Goal: Obtain resource: Obtain resource

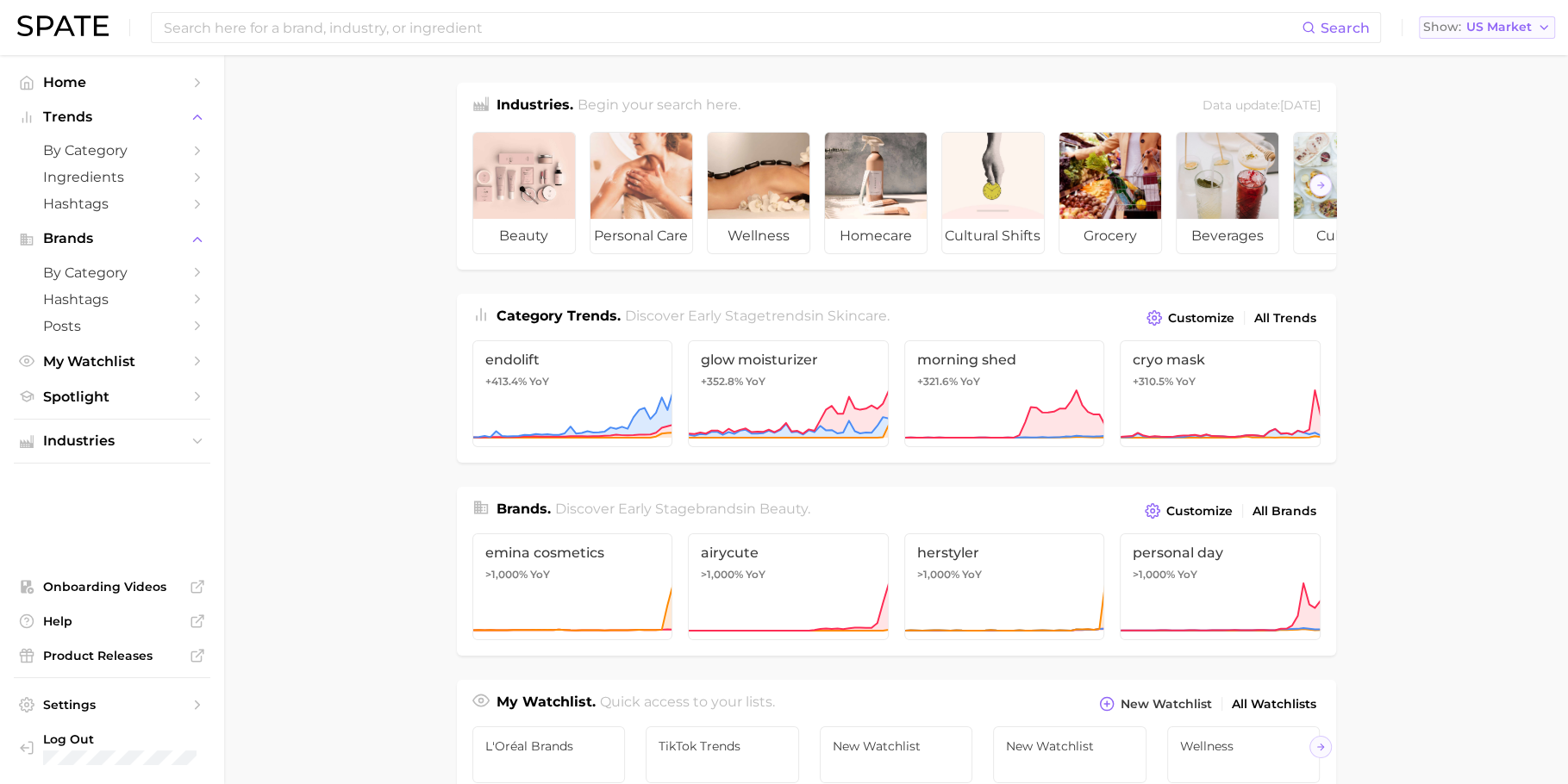
click at [1460, 29] on span "Show" at bounding box center [1442, 28] width 38 height 10
click at [1465, 204] on span "Global" at bounding box center [1447, 211] width 40 height 14
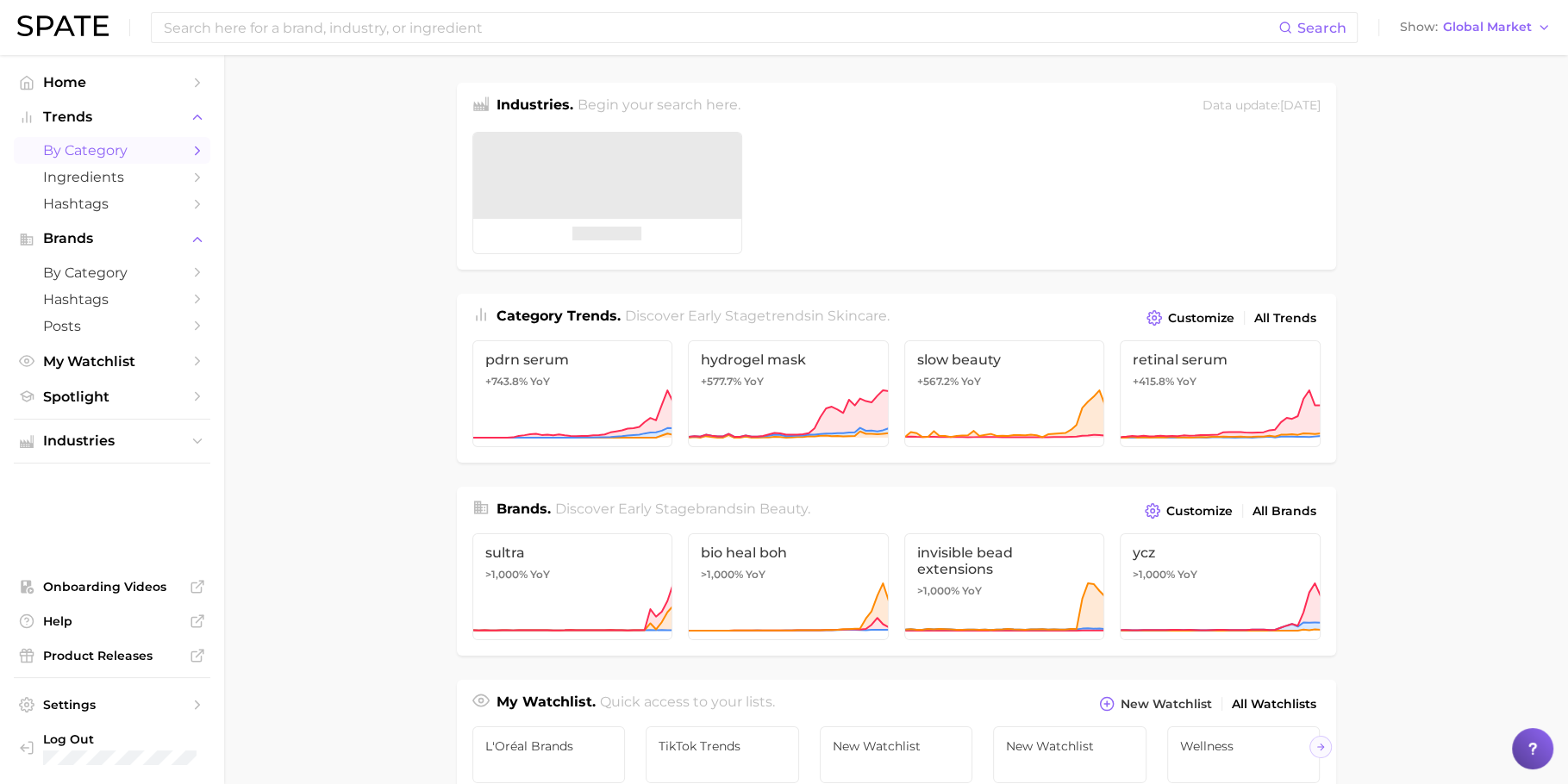
click at [111, 143] on span "by Category" at bounding box center [111, 150] width 138 height 16
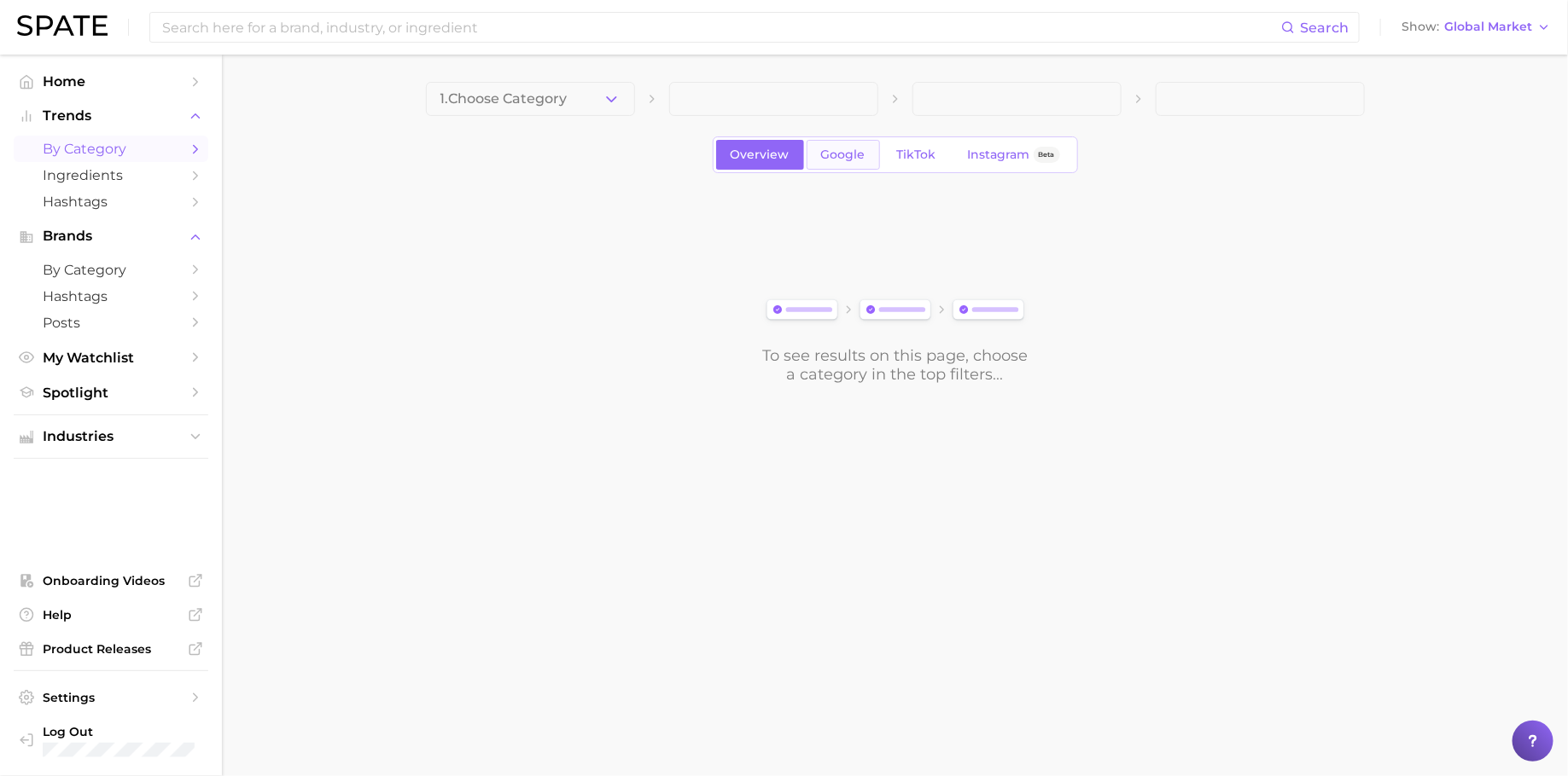
click at [853, 154] on span "Google" at bounding box center [842, 155] width 44 height 14
click at [545, 95] on span "1. Choose Category" at bounding box center [504, 99] width 127 height 15
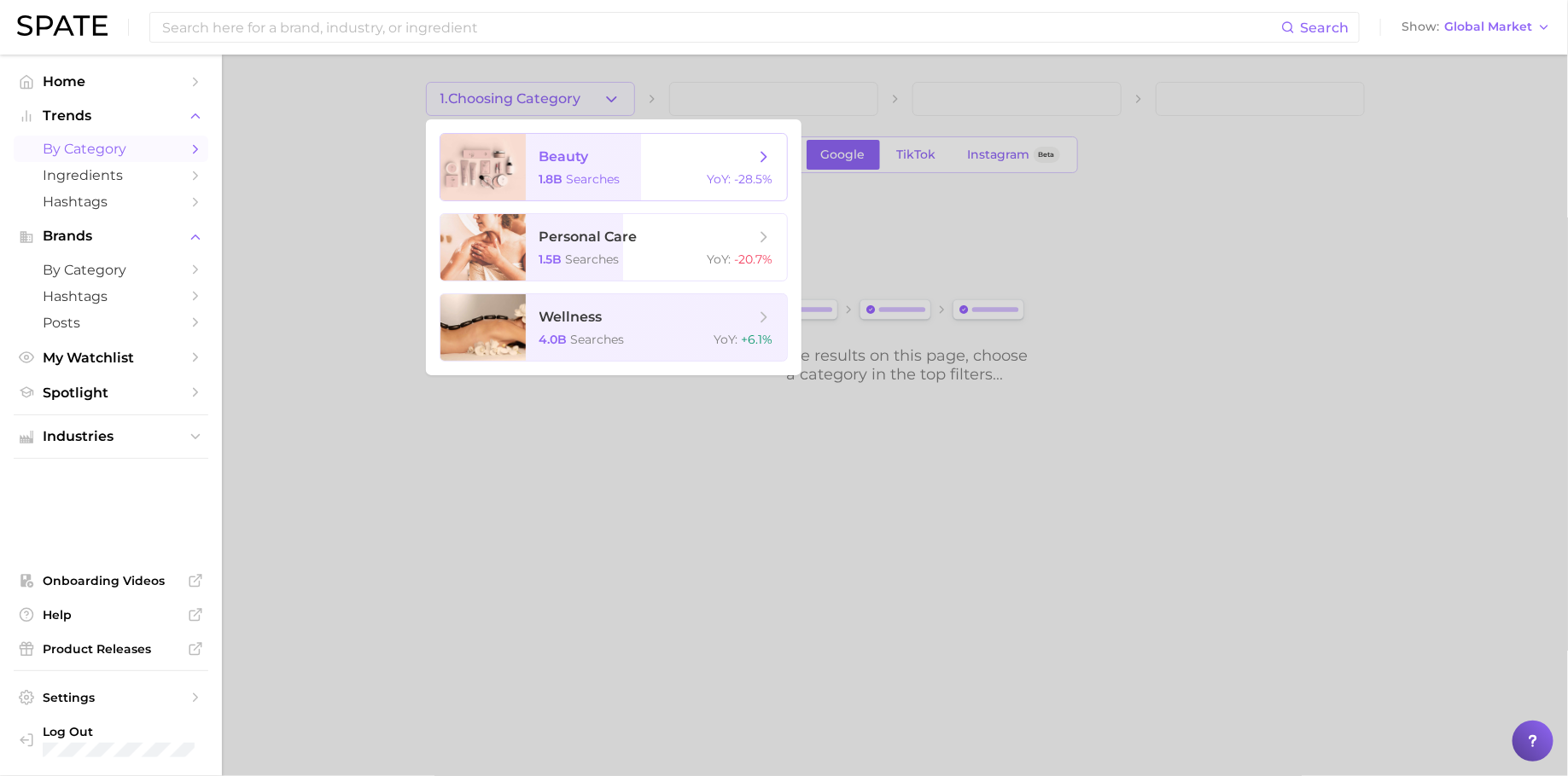
click at [579, 162] on span "beauty" at bounding box center [564, 156] width 49 height 16
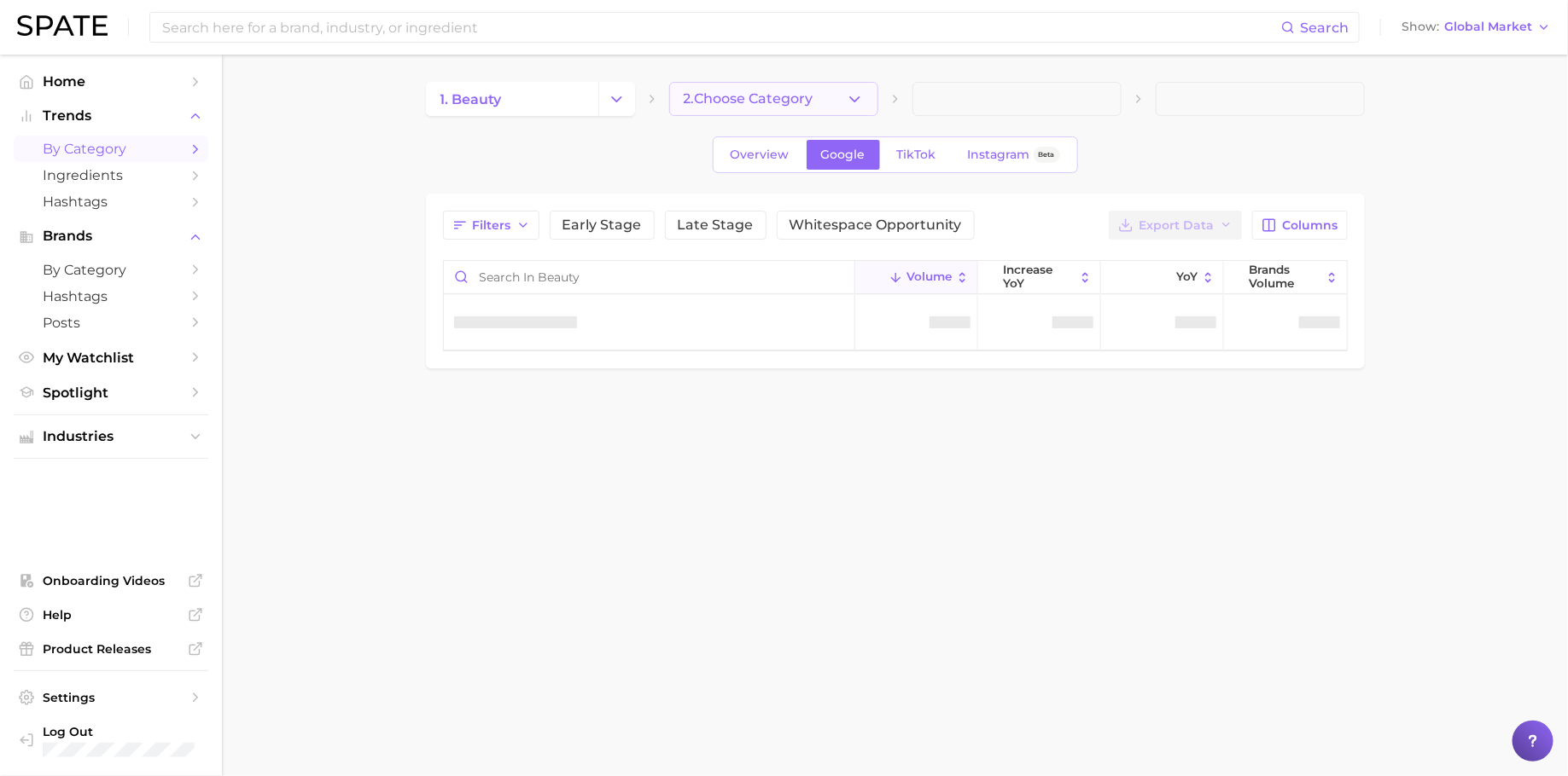
click at [808, 106] on span "2. Choose Category" at bounding box center [749, 99] width 130 height 15
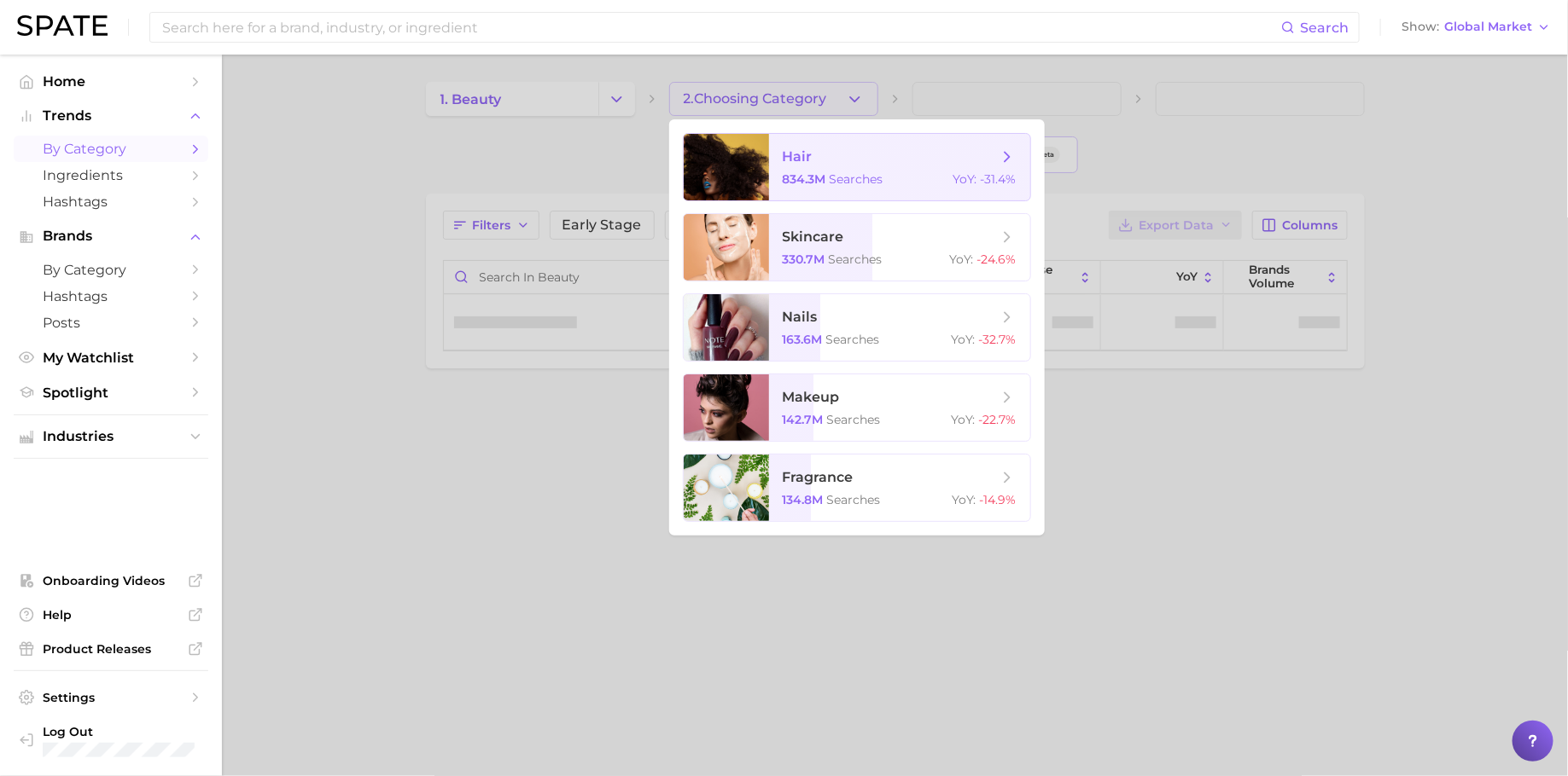
click at [866, 152] on span "hair" at bounding box center [891, 157] width 215 height 19
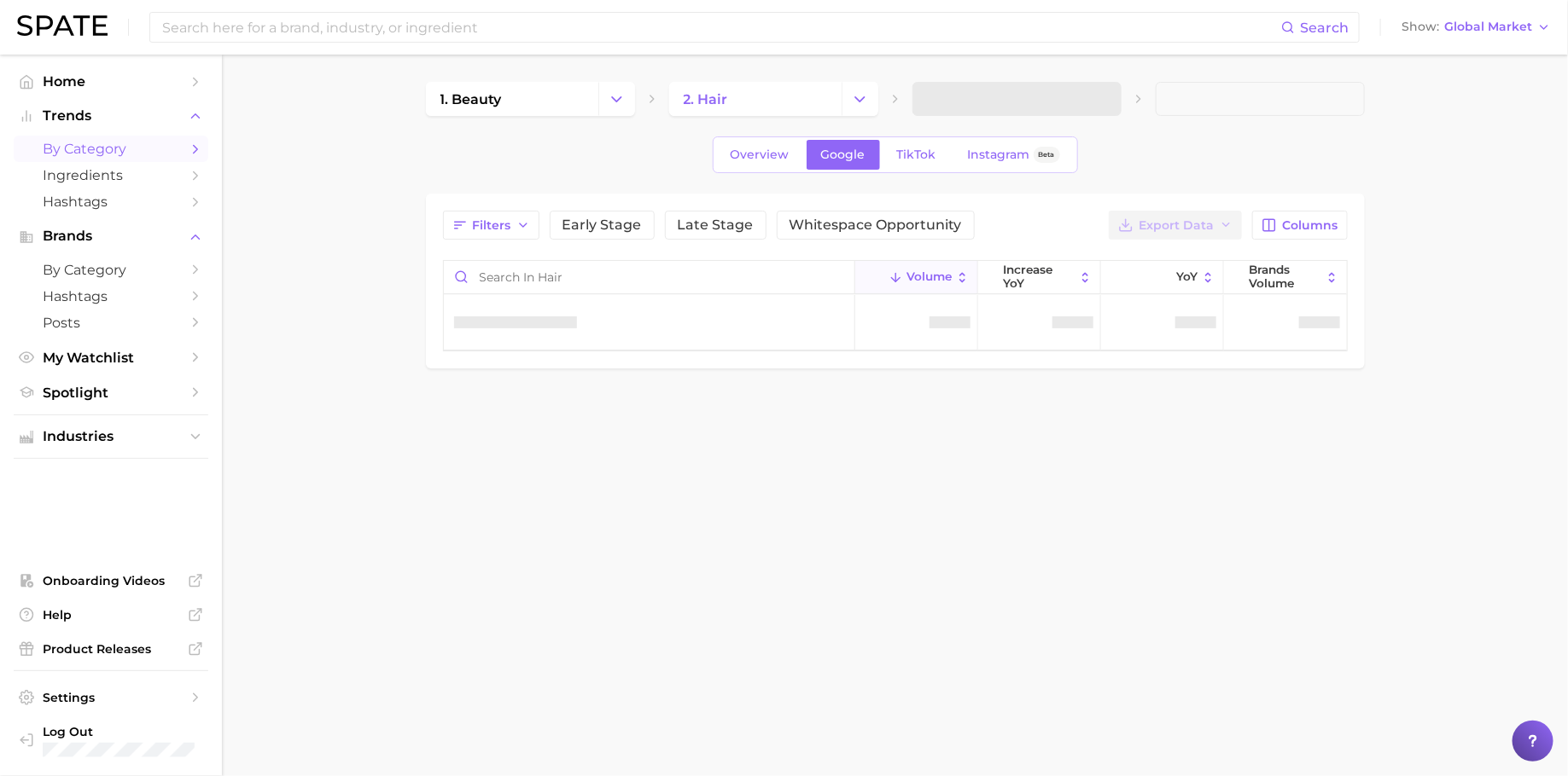
click at [1043, 94] on span at bounding box center [1017, 99] width 209 height 34
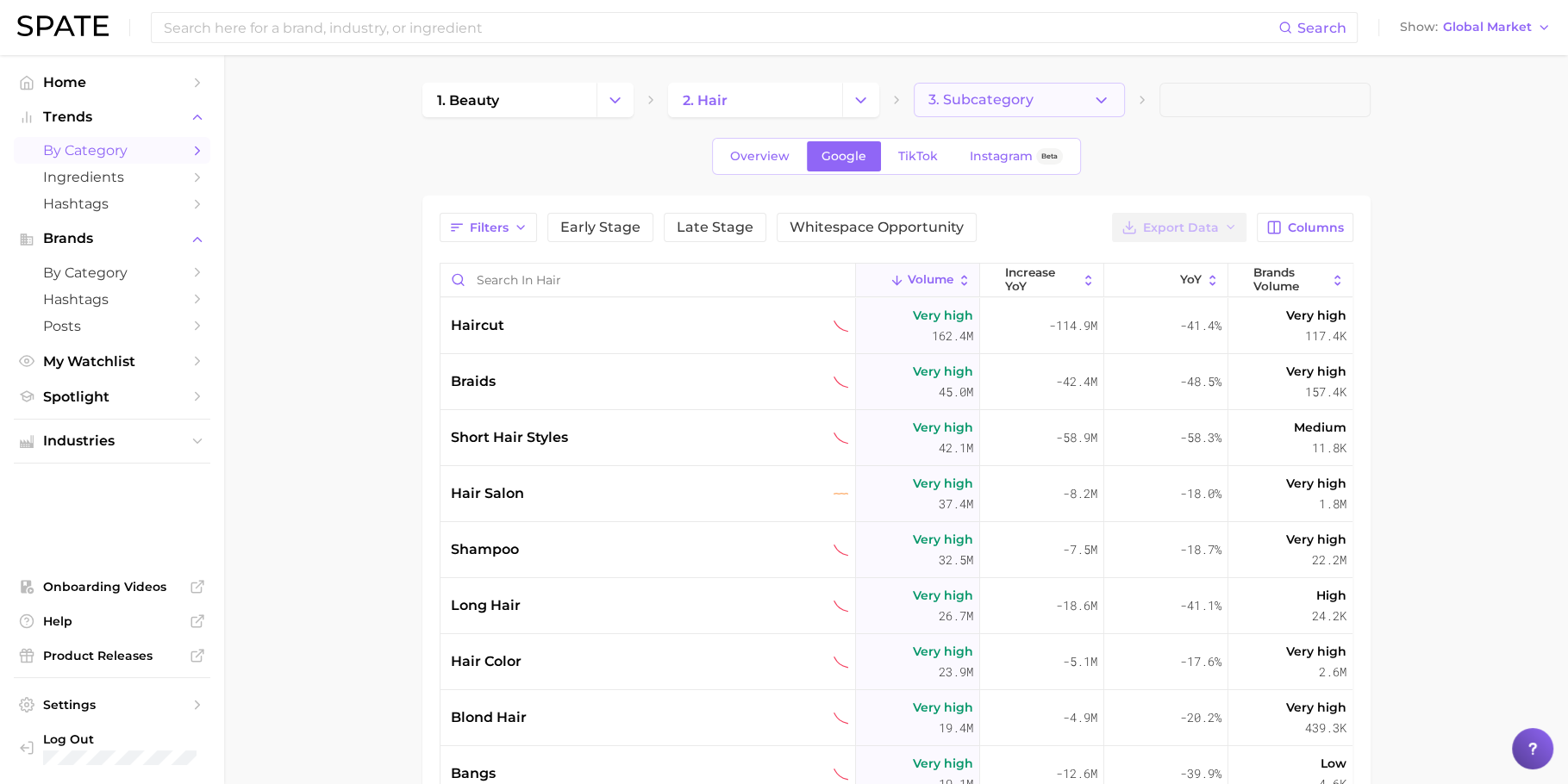
click at [1094, 103] on icon "button" at bounding box center [1100, 100] width 18 height 18
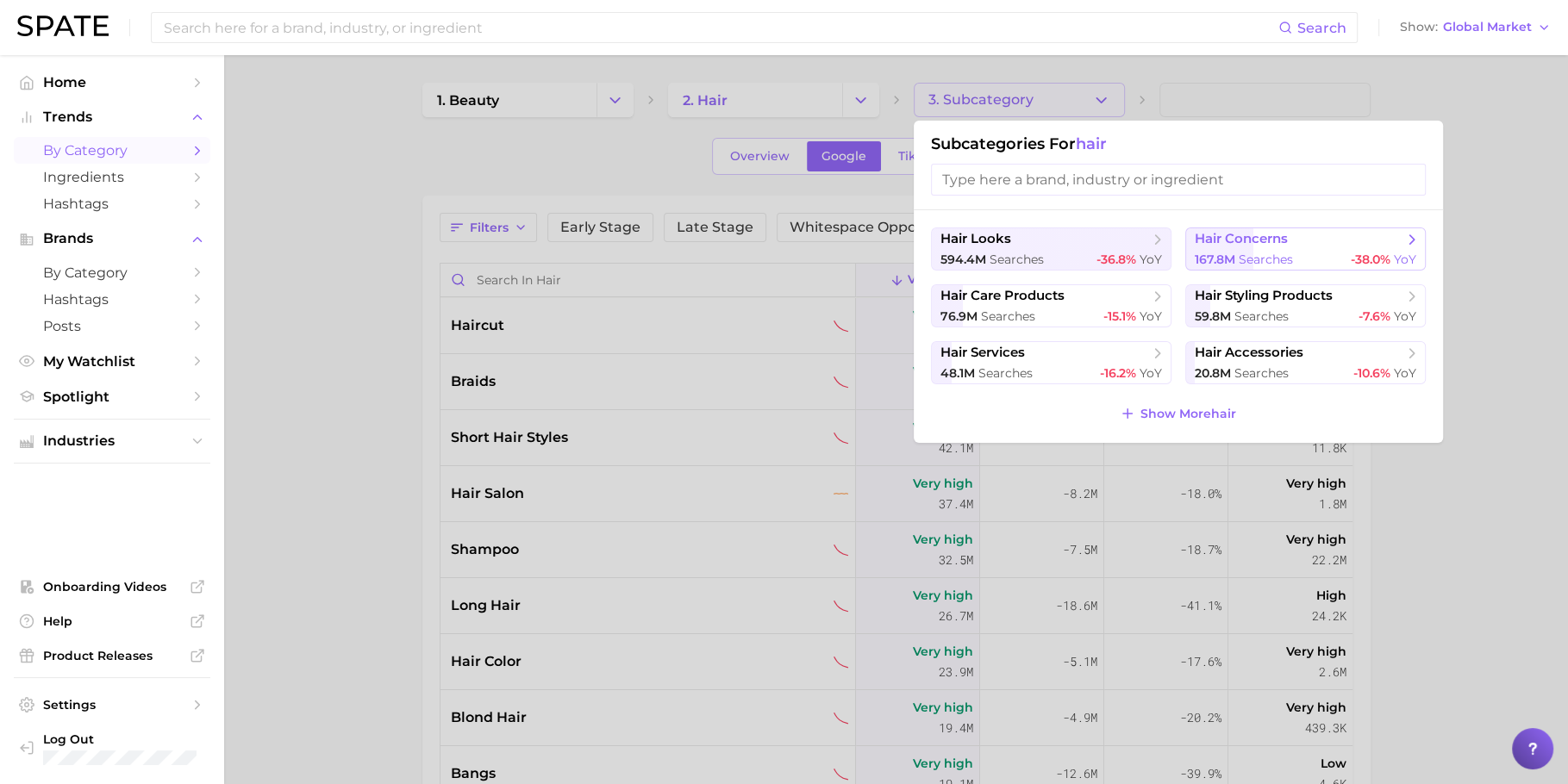
click at [1241, 246] on span "hair concerns" at bounding box center [1241, 238] width 93 height 16
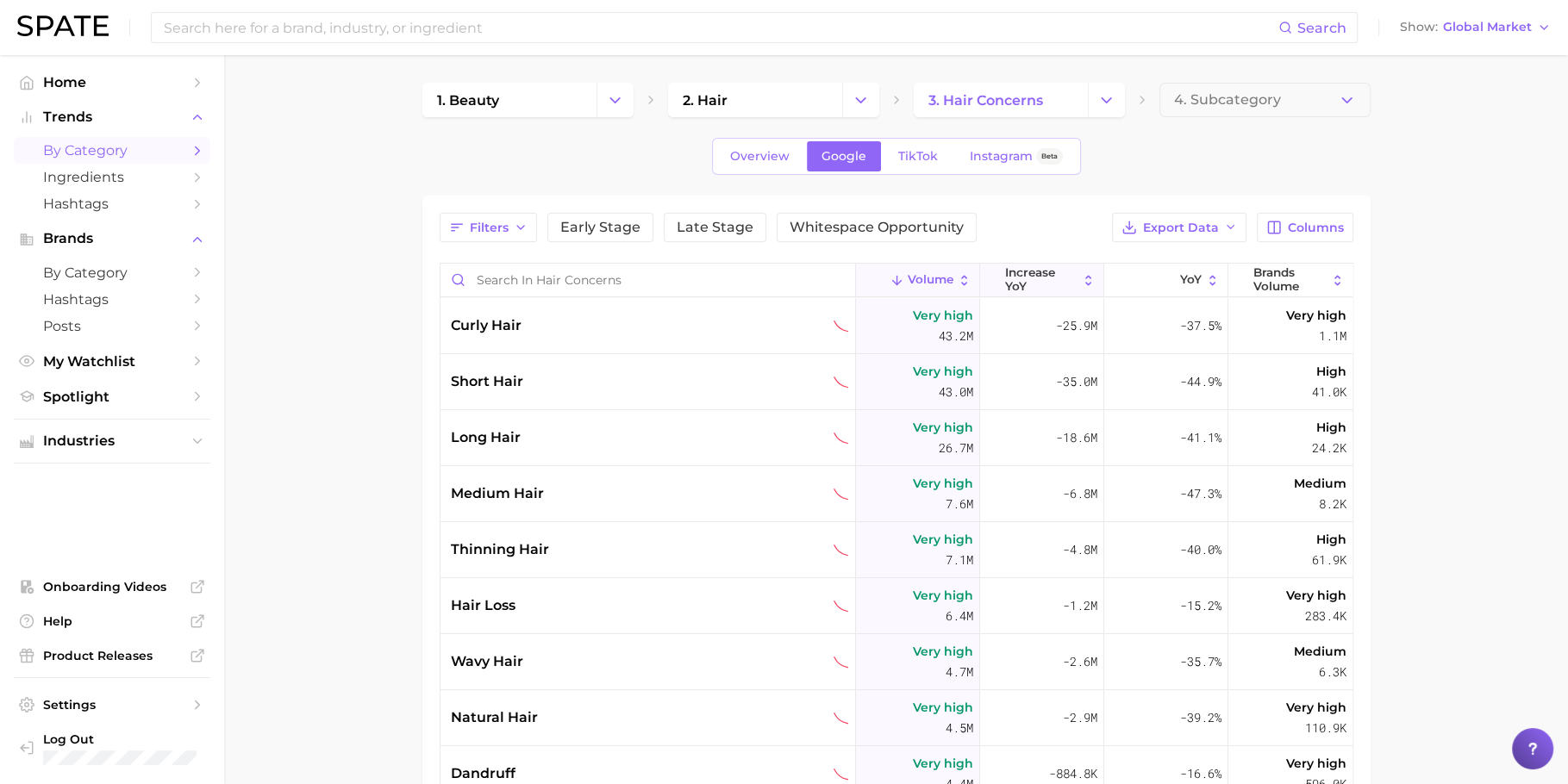
click at [1020, 276] on span "increase YoY" at bounding box center [1041, 280] width 72 height 27
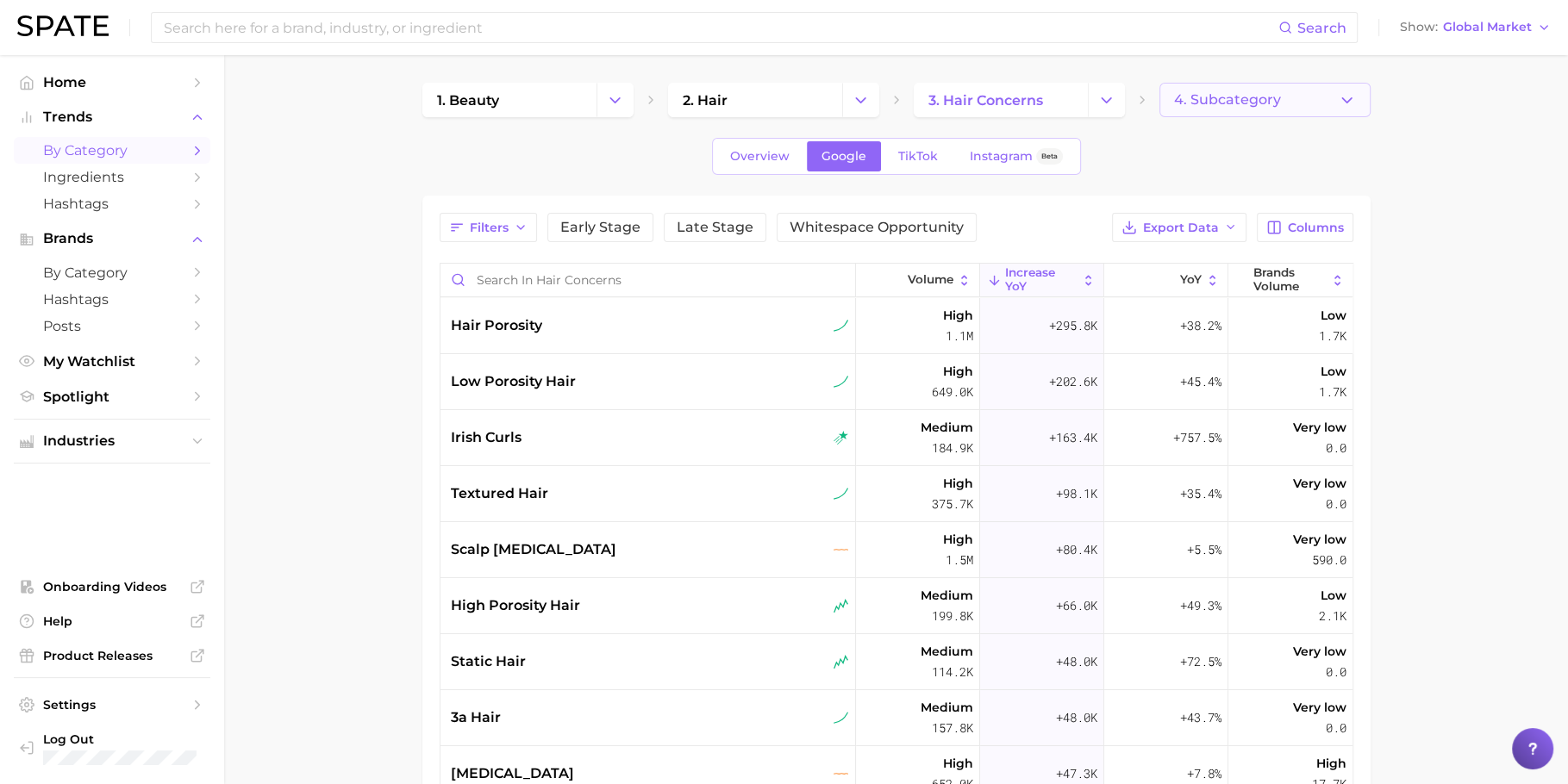
click at [1221, 94] on span "4. Subcategory" at bounding box center [1227, 100] width 107 height 15
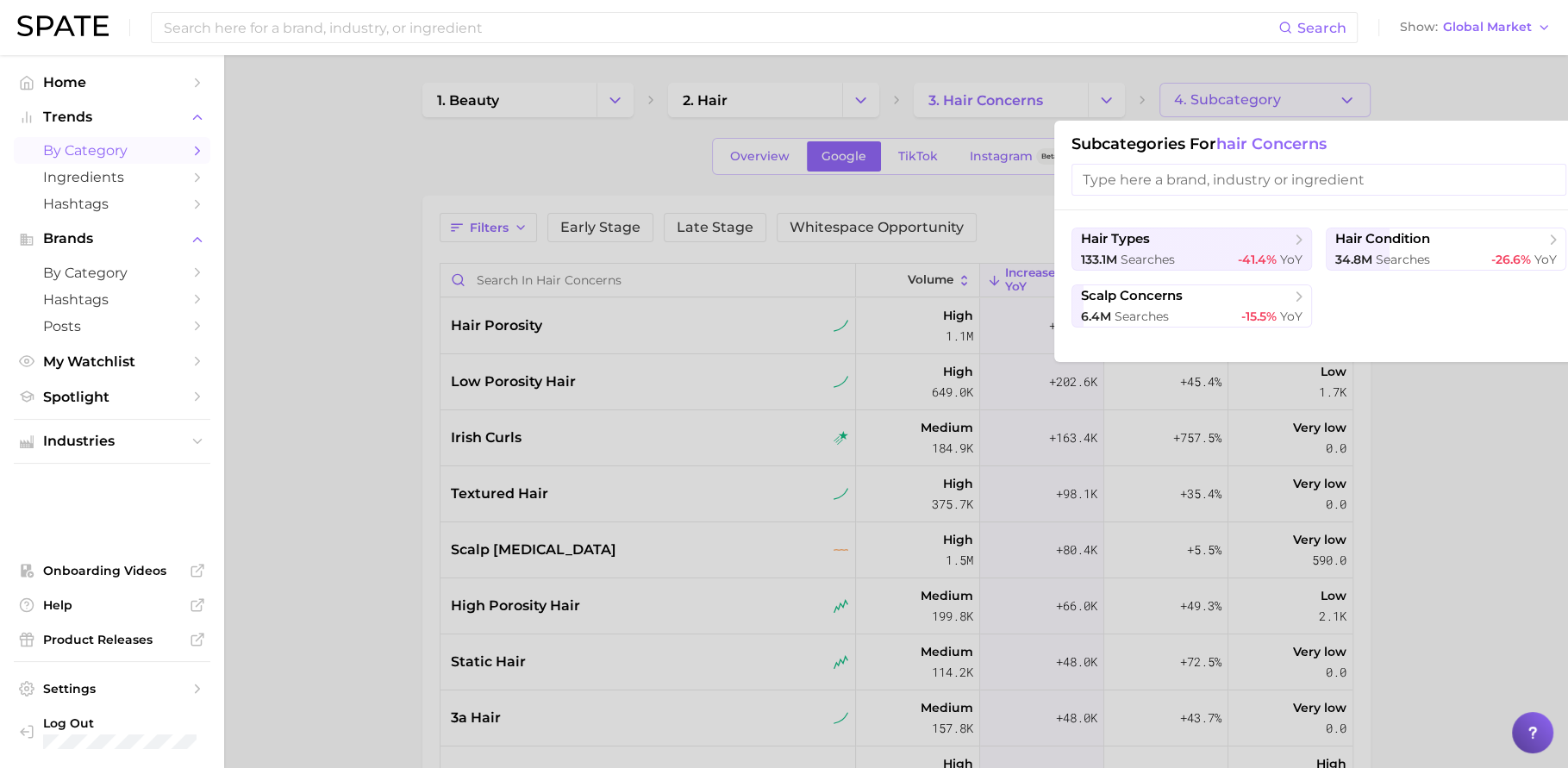
click at [1186, 55] on div at bounding box center [784, 384] width 1568 height 768
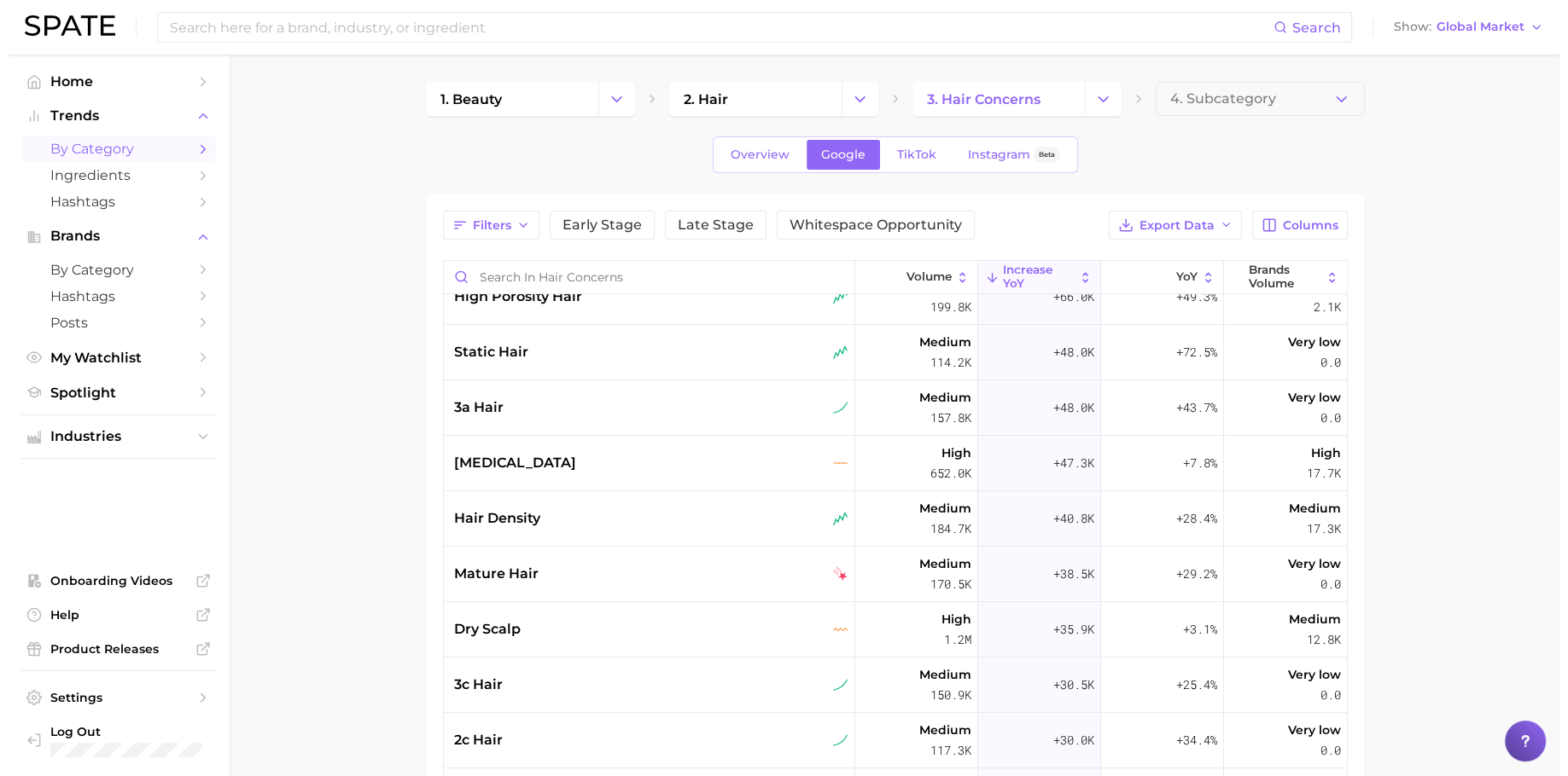
scroll to position [368, 0]
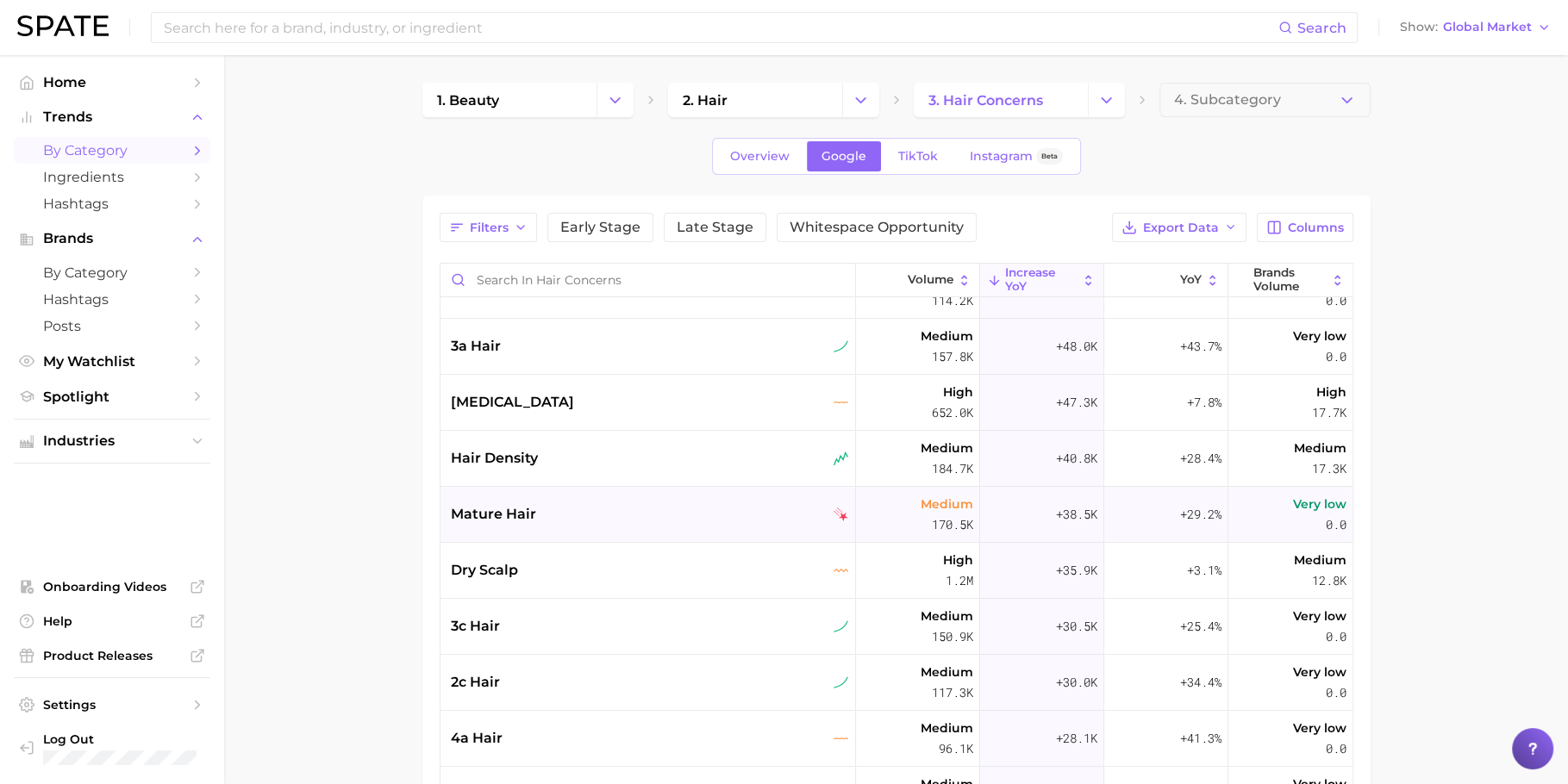
click at [597, 523] on div "mature hair" at bounding box center [650, 514] width 398 height 21
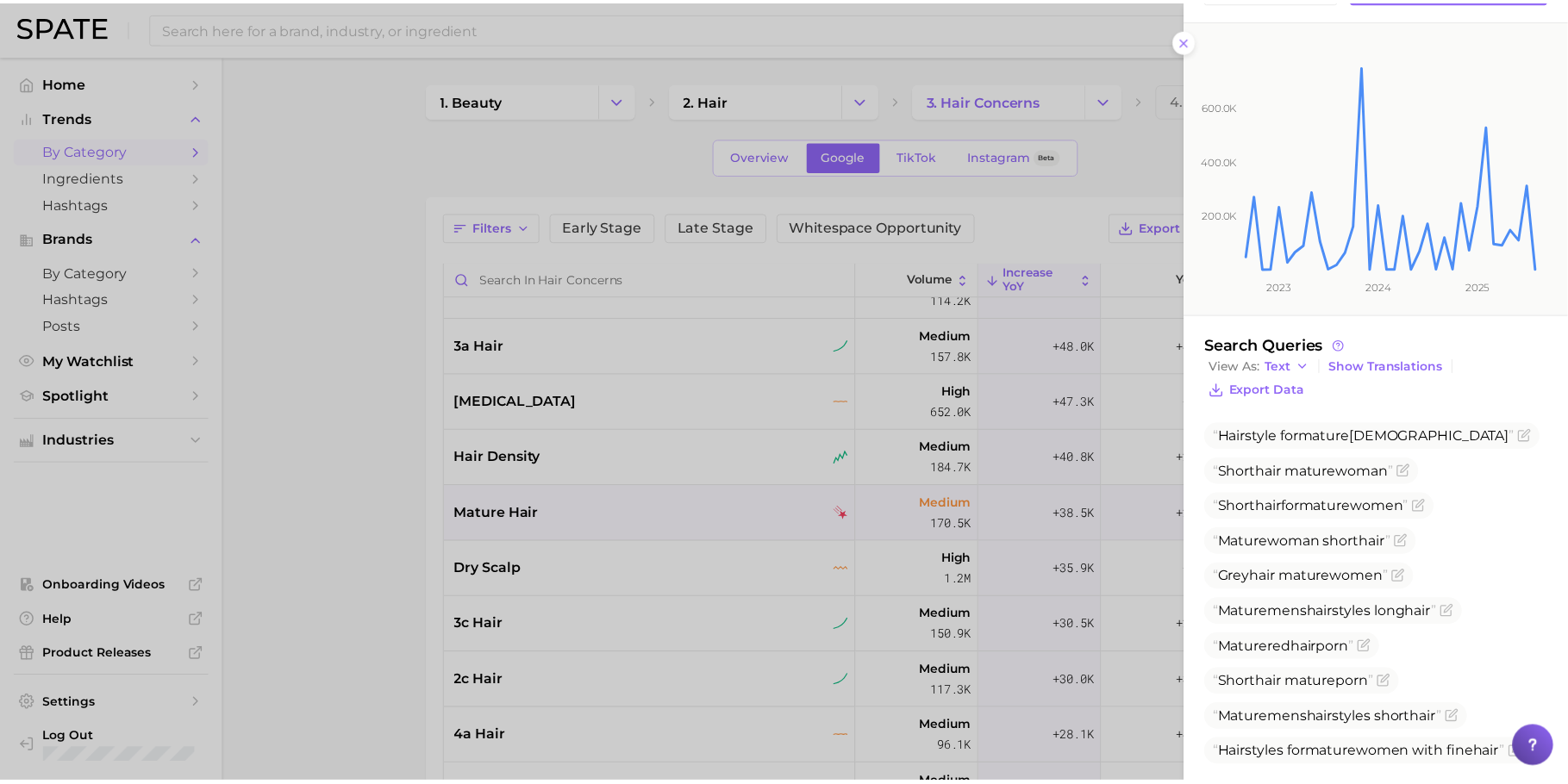
scroll to position [297, 0]
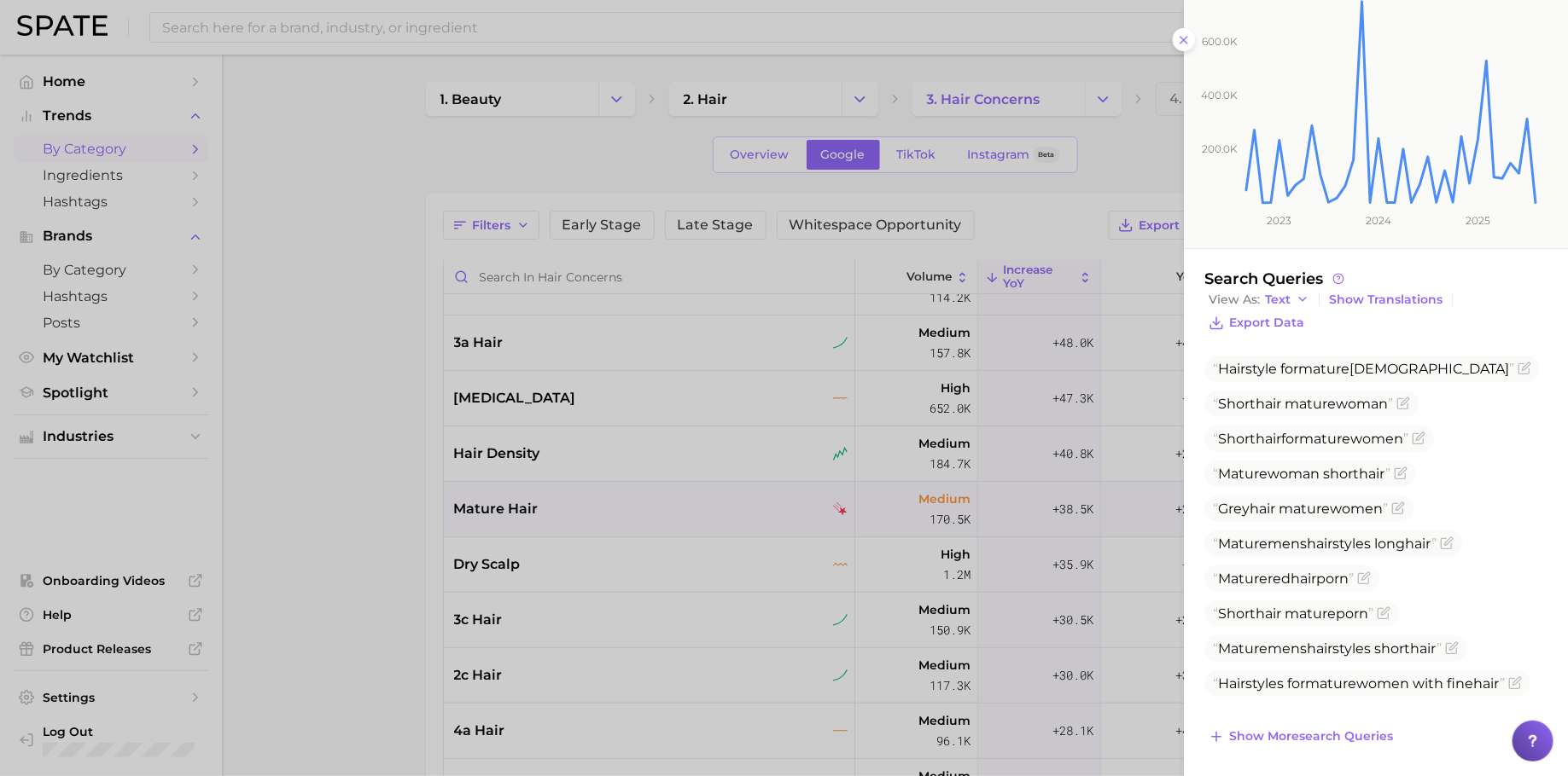
click at [767, 452] on div at bounding box center [784, 388] width 1568 height 776
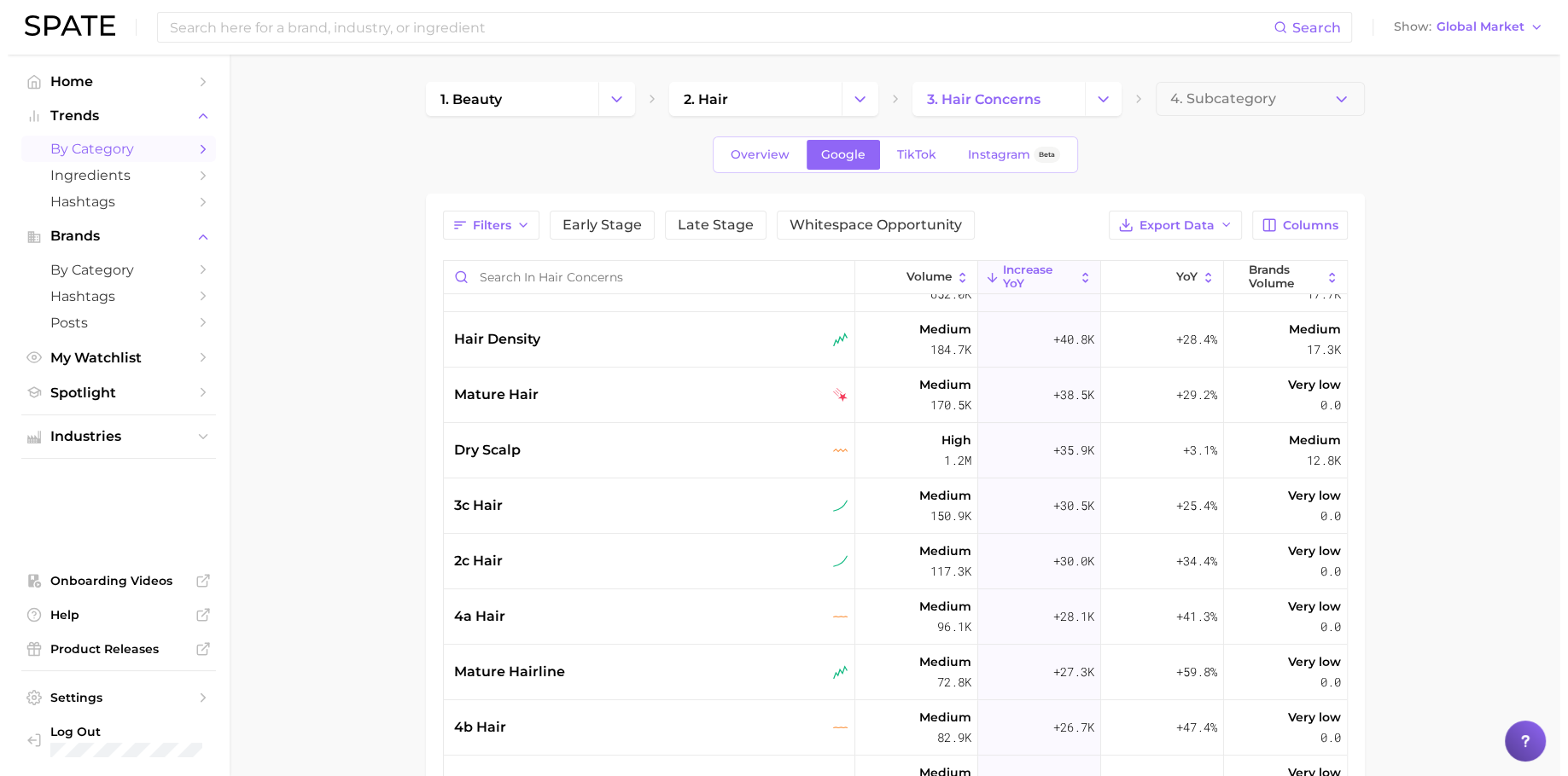
scroll to position [483, 0]
click at [762, 452] on div "dry scalp" at bounding box center [643, 450] width 394 height 21
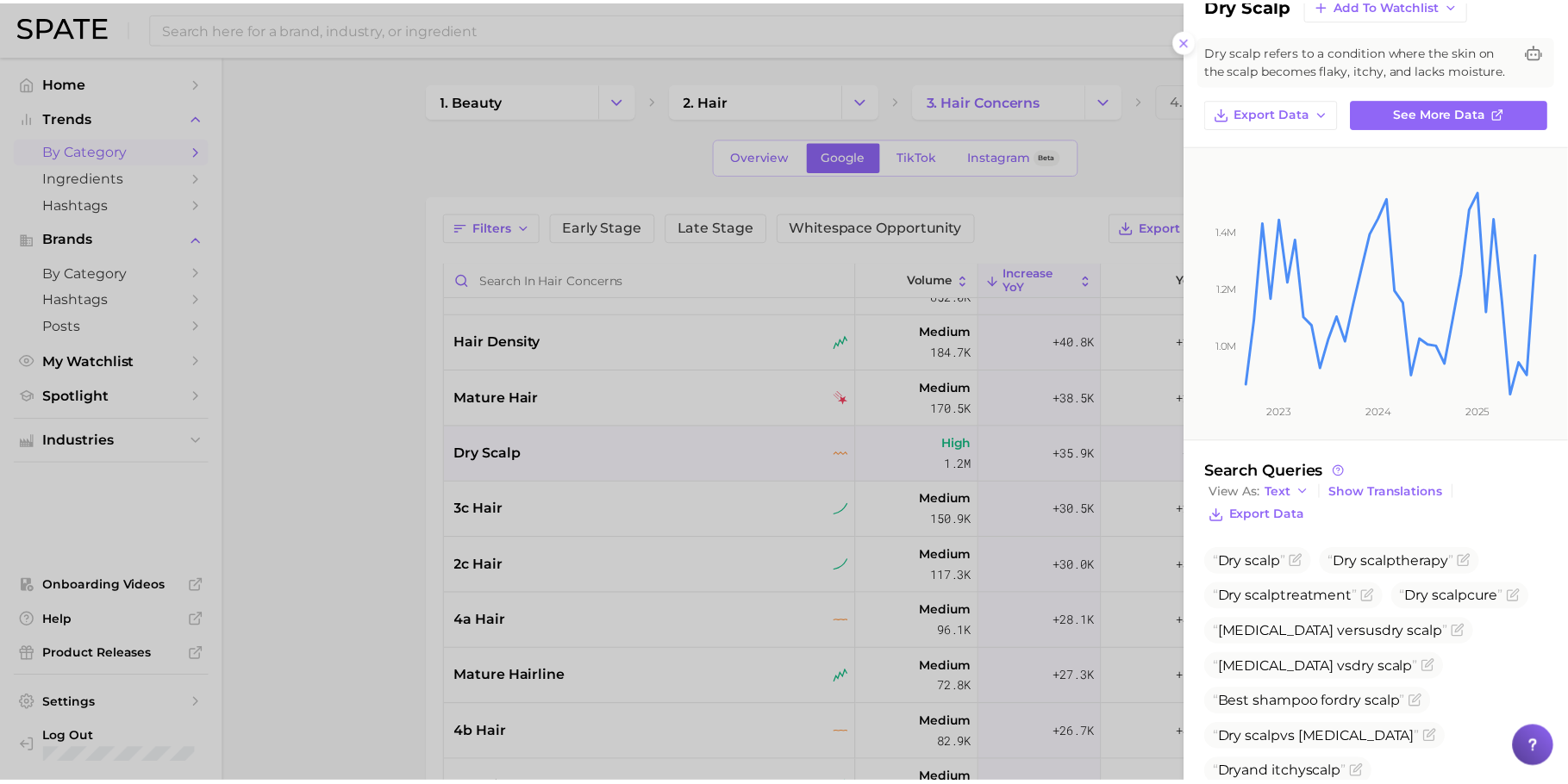
scroll to position [208, 0]
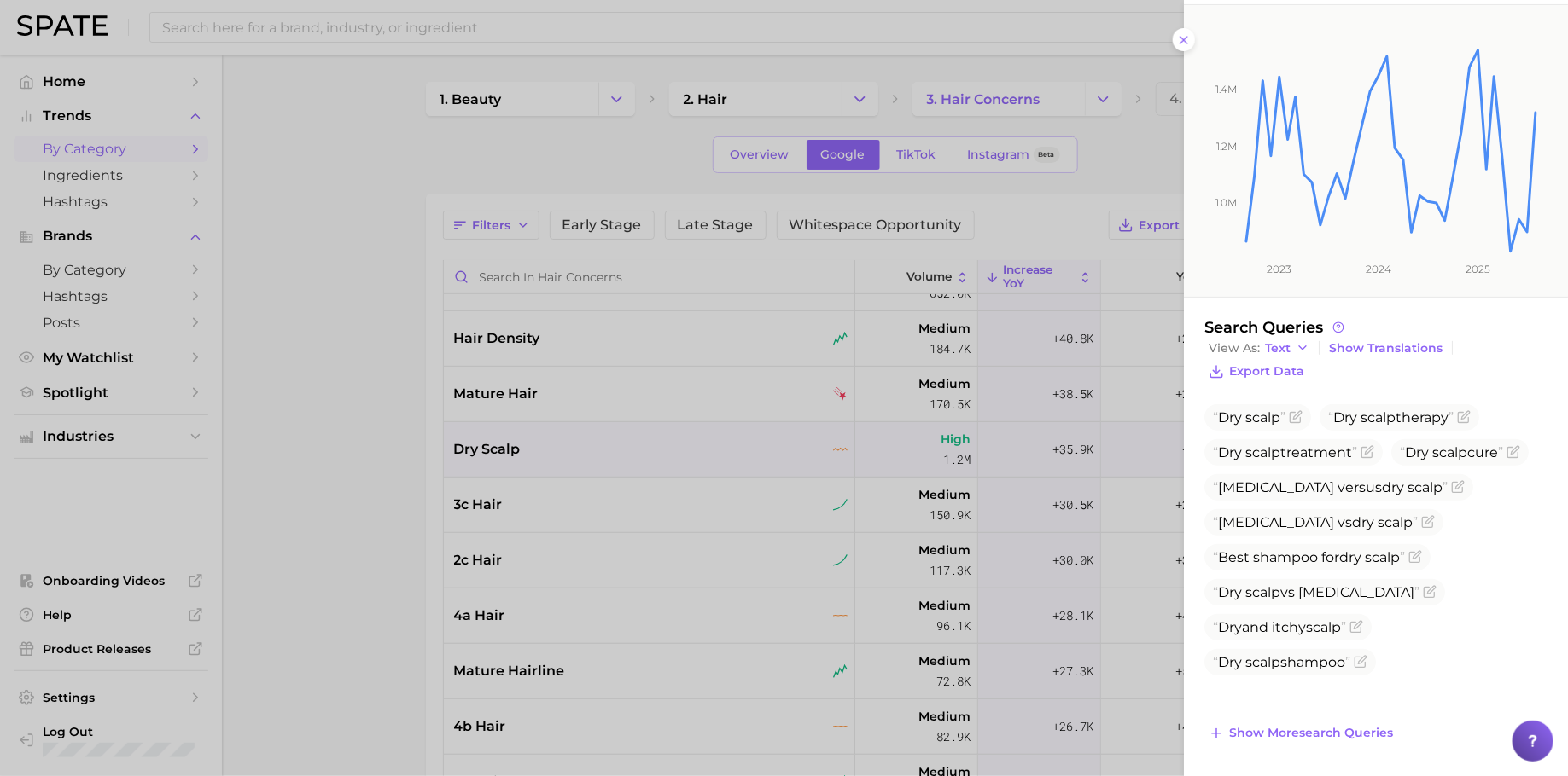
click at [799, 453] on div at bounding box center [784, 388] width 1568 height 776
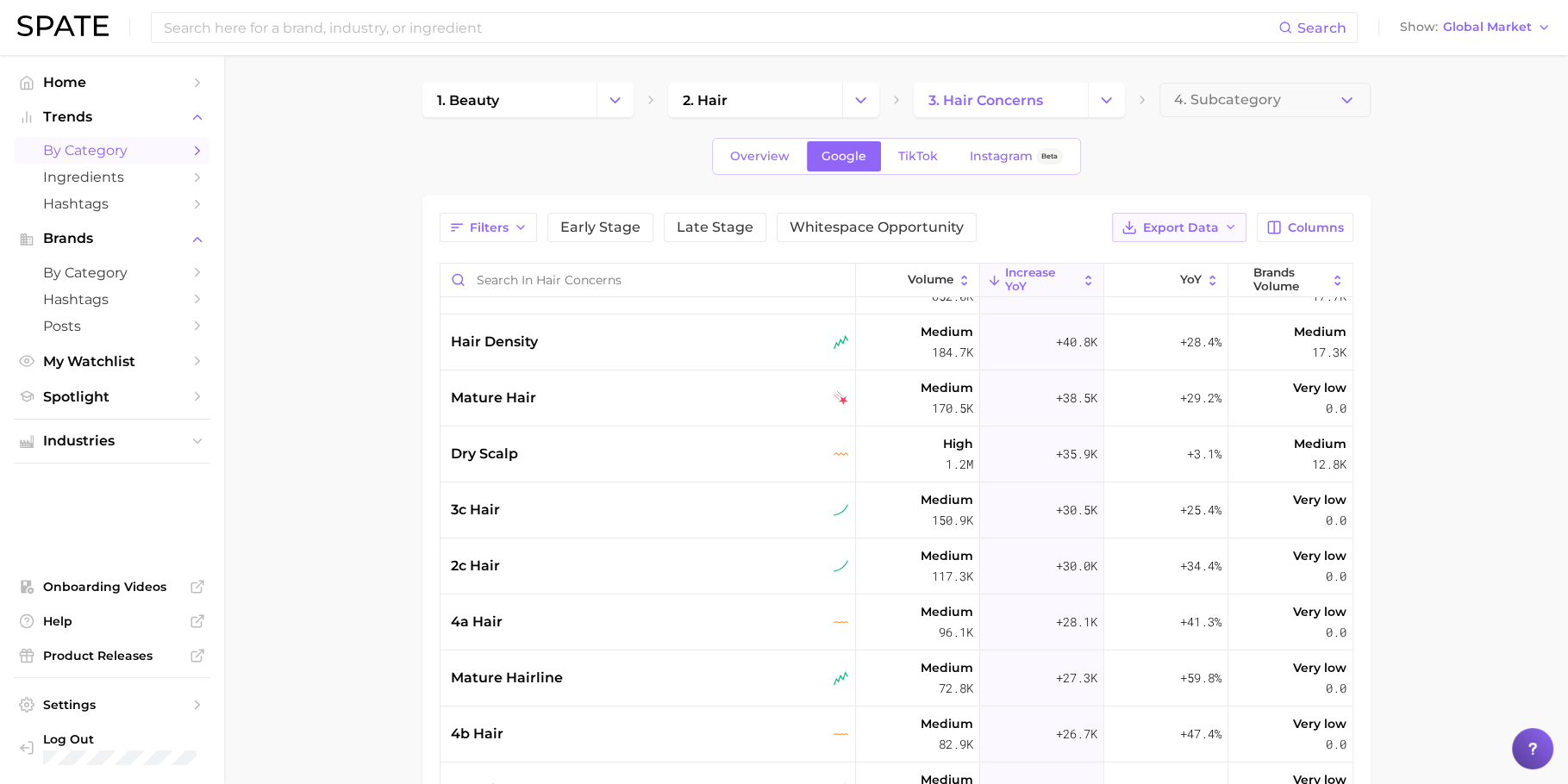
click at [1191, 225] on span "Export Data" at bounding box center [1181, 228] width 76 height 14
click at [1158, 221] on span "Export Data" at bounding box center [1181, 228] width 76 height 14
click at [1291, 221] on span "Columns" at bounding box center [1316, 228] width 56 height 14
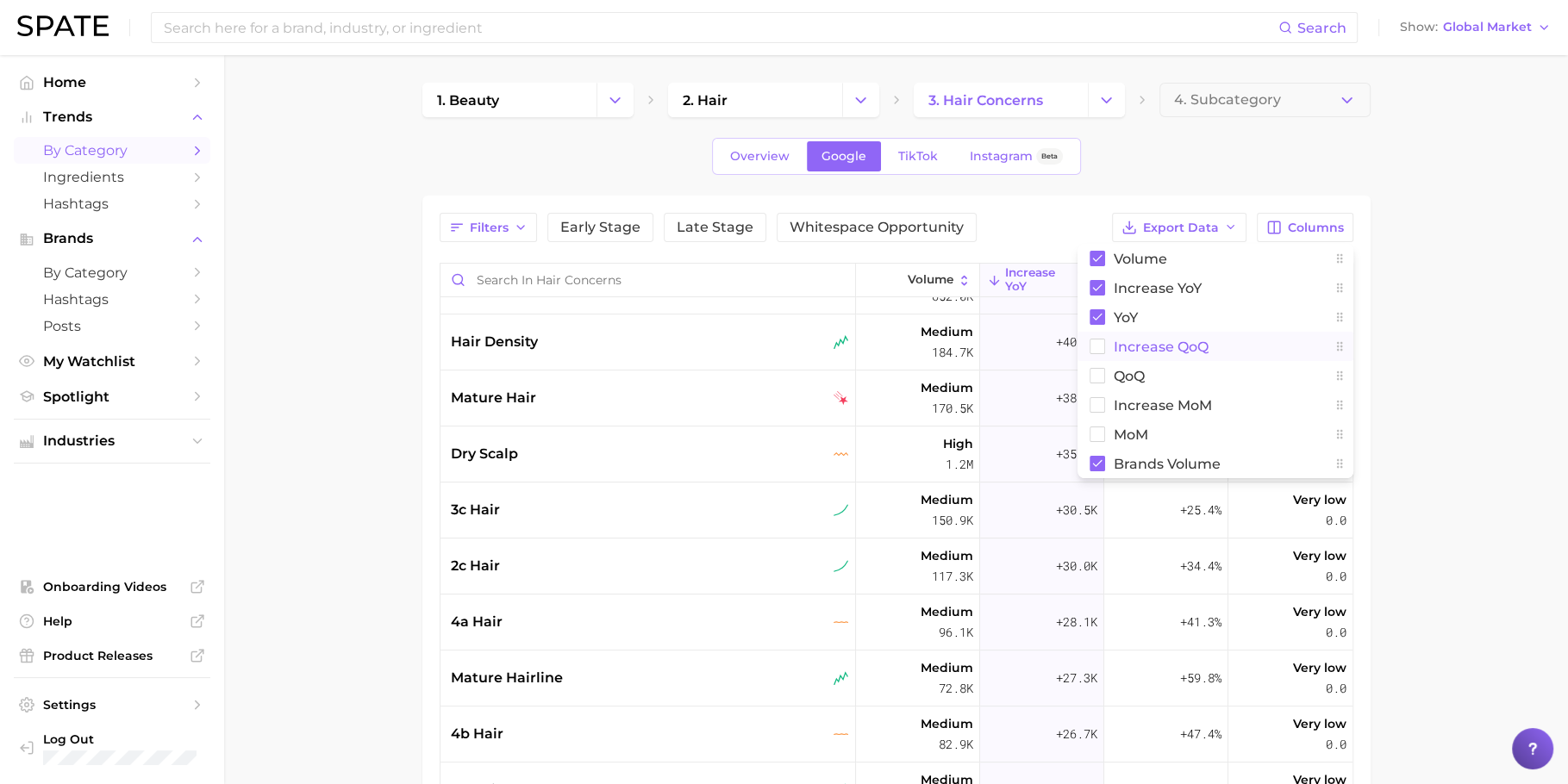
click at [1196, 332] on button "increase QoQ" at bounding box center [1216, 346] width 276 height 30
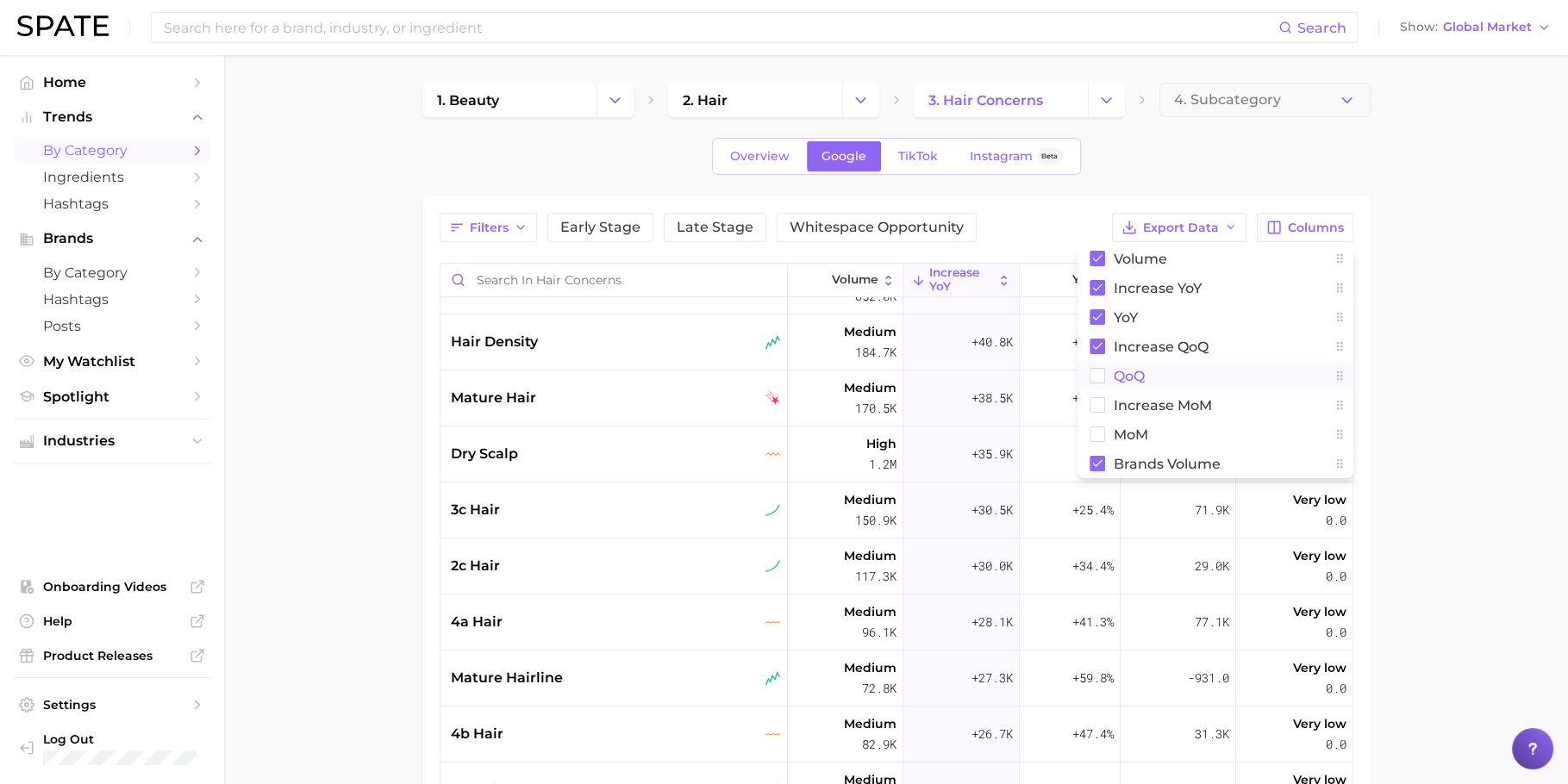
click at [1195, 376] on button "QoQ" at bounding box center [1216, 375] width 276 height 30
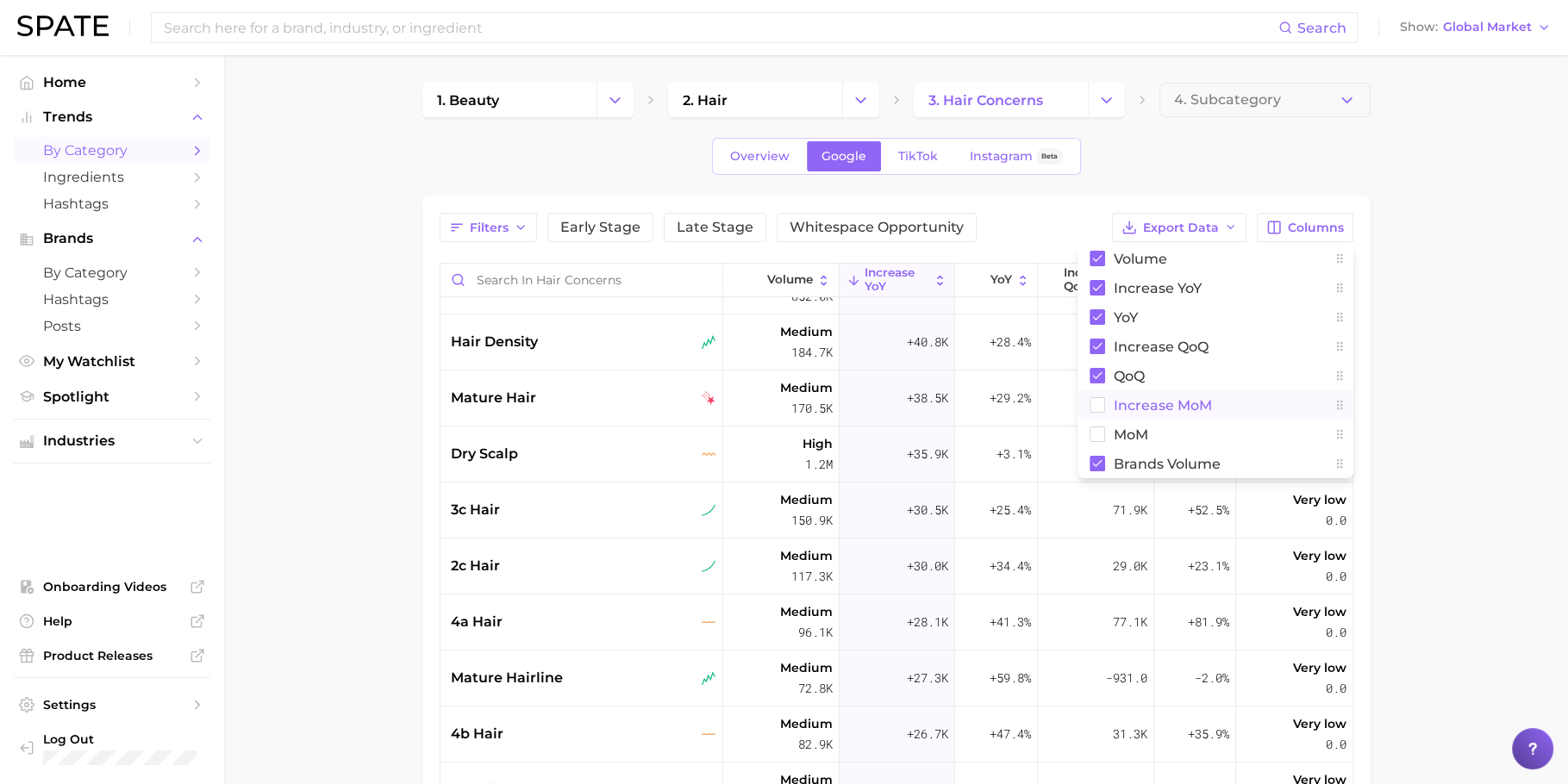
click at [1195, 413] on button "increase MoM" at bounding box center [1216, 405] width 276 height 30
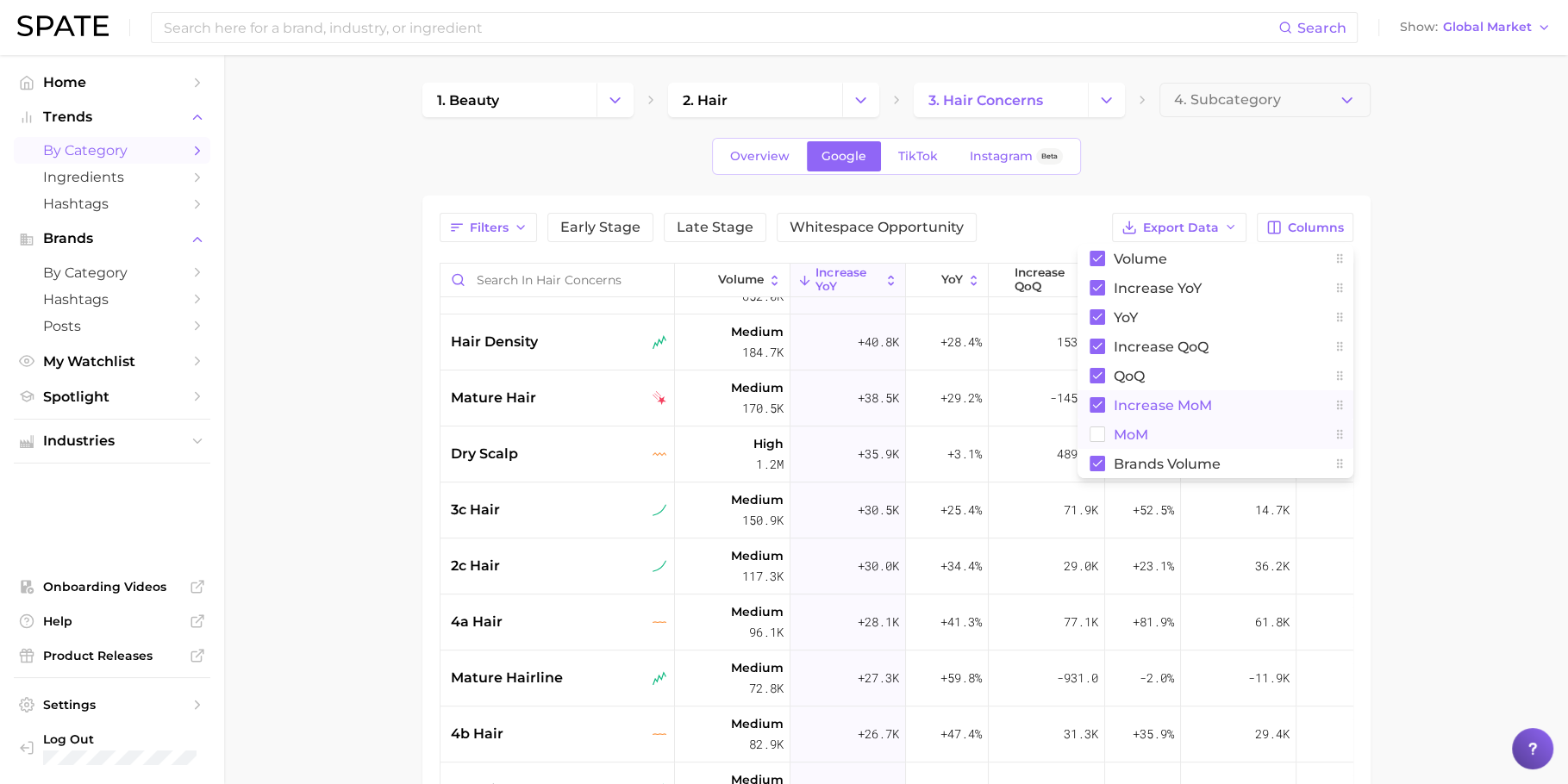
click at [1195, 425] on button "MoM" at bounding box center [1216, 434] width 276 height 30
click at [1195, 400] on span "increase MoM" at bounding box center [1162, 405] width 98 height 14
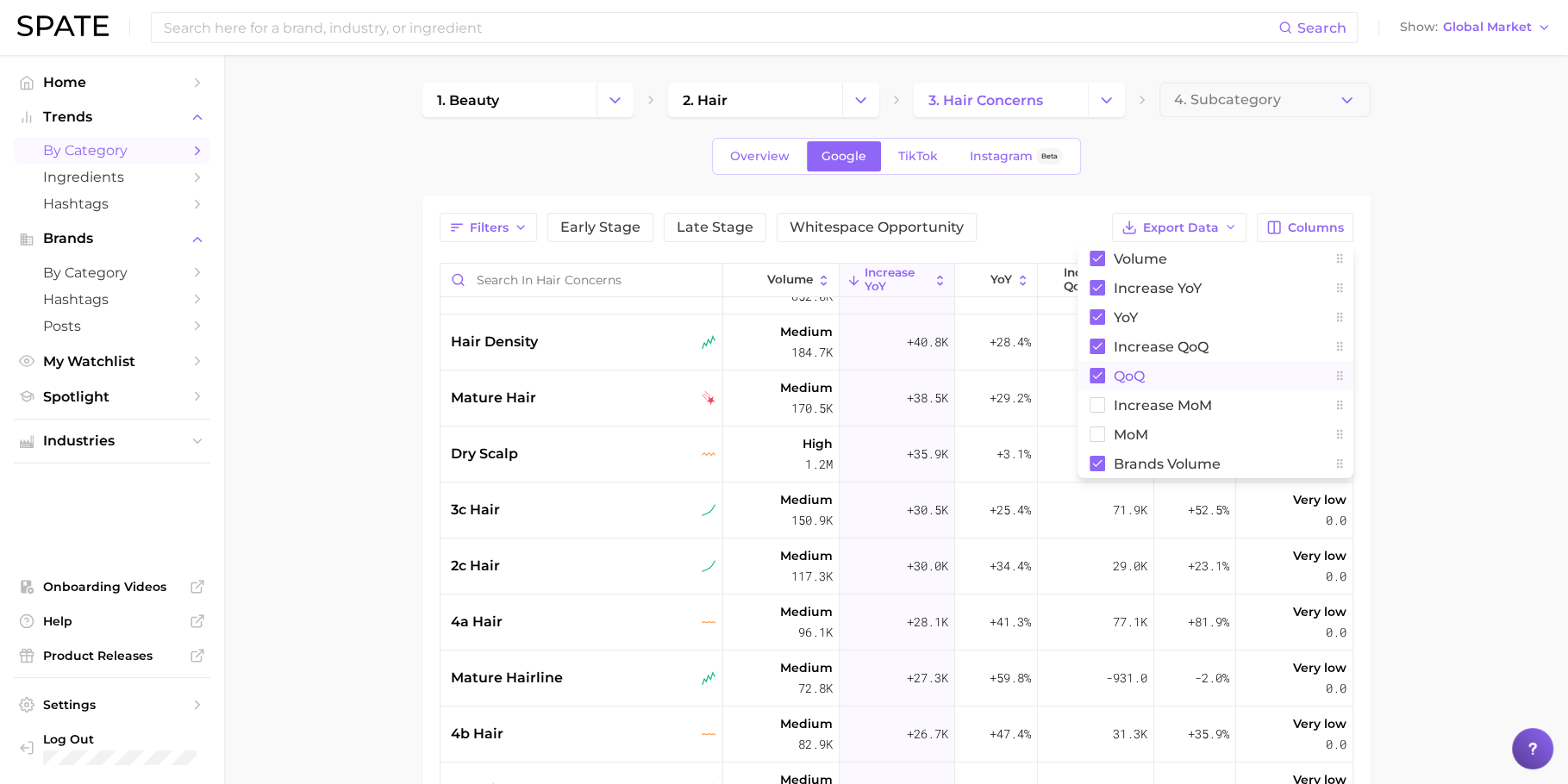
click at [1195, 367] on button "QoQ" at bounding box center [1216, 375] width 276 height 30
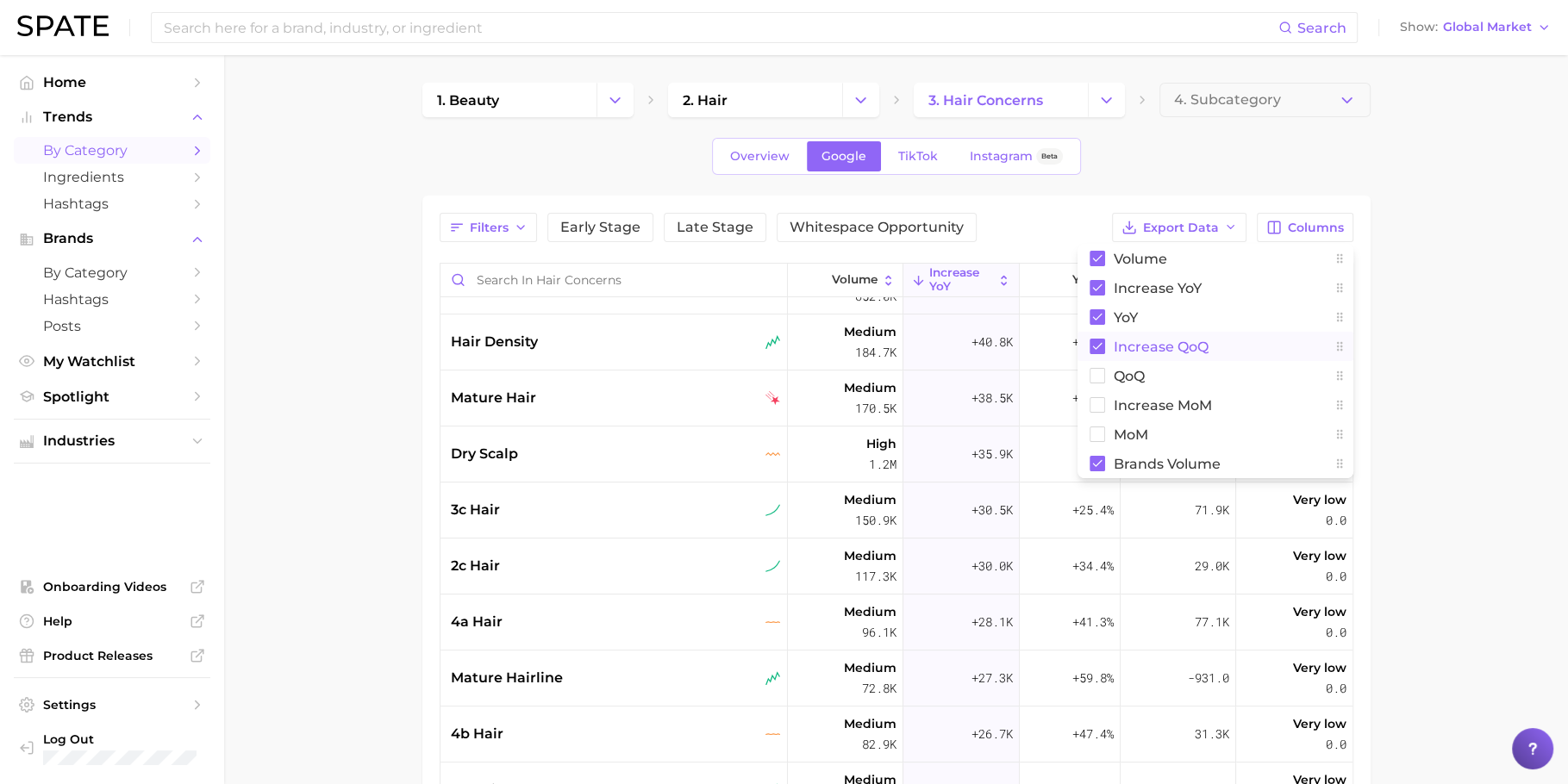
click at [1195, 343] on span "increase QoQ" at bounding box center [1161, 347] width 95 height 14
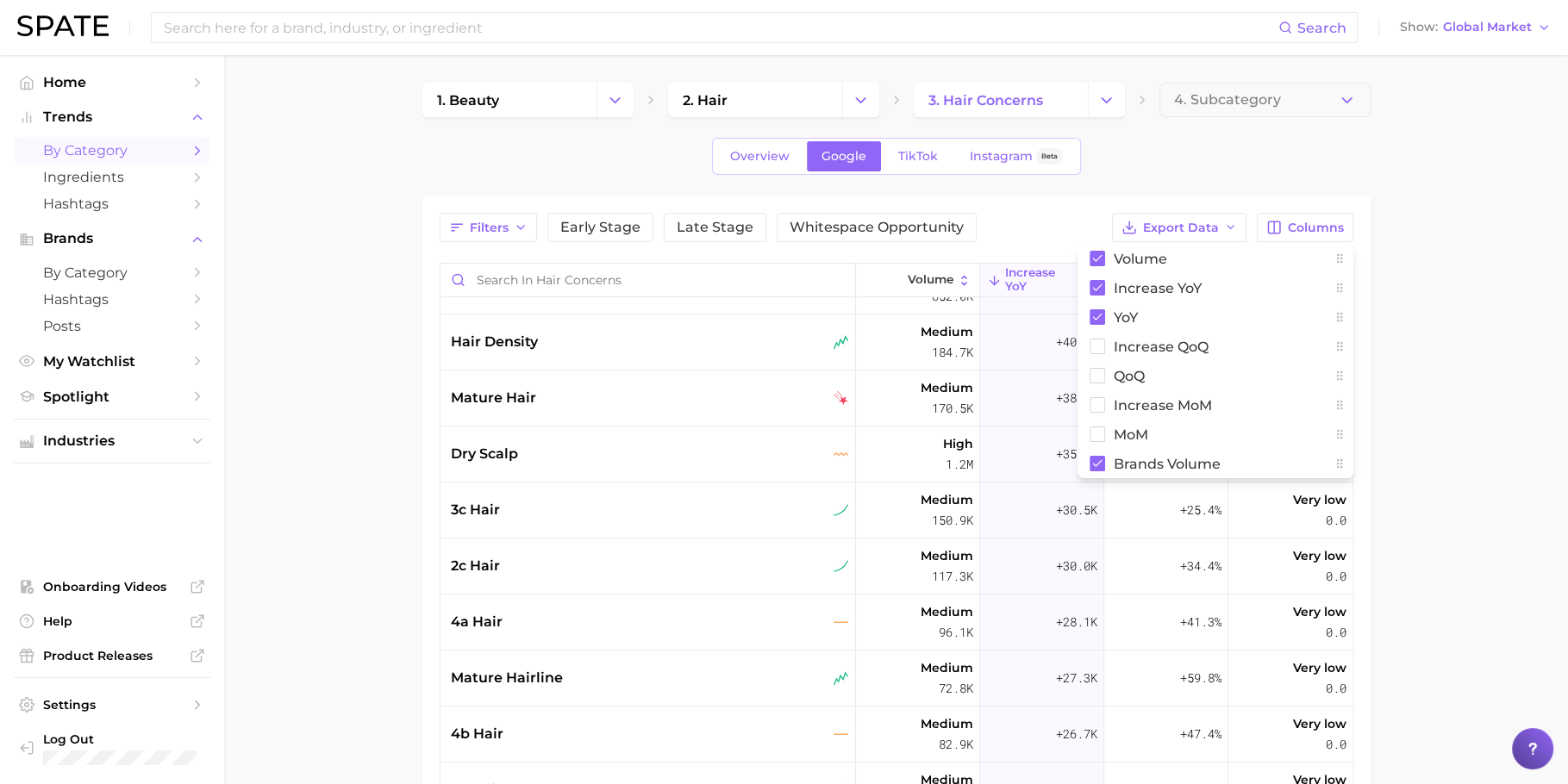
click at [1431, 305] on main "1. beauty 2. hair 3. hair concerns 4. Subcategory Overview Google TikTok Instag…" at bounding box center [895, 603] width 1344 height 1096
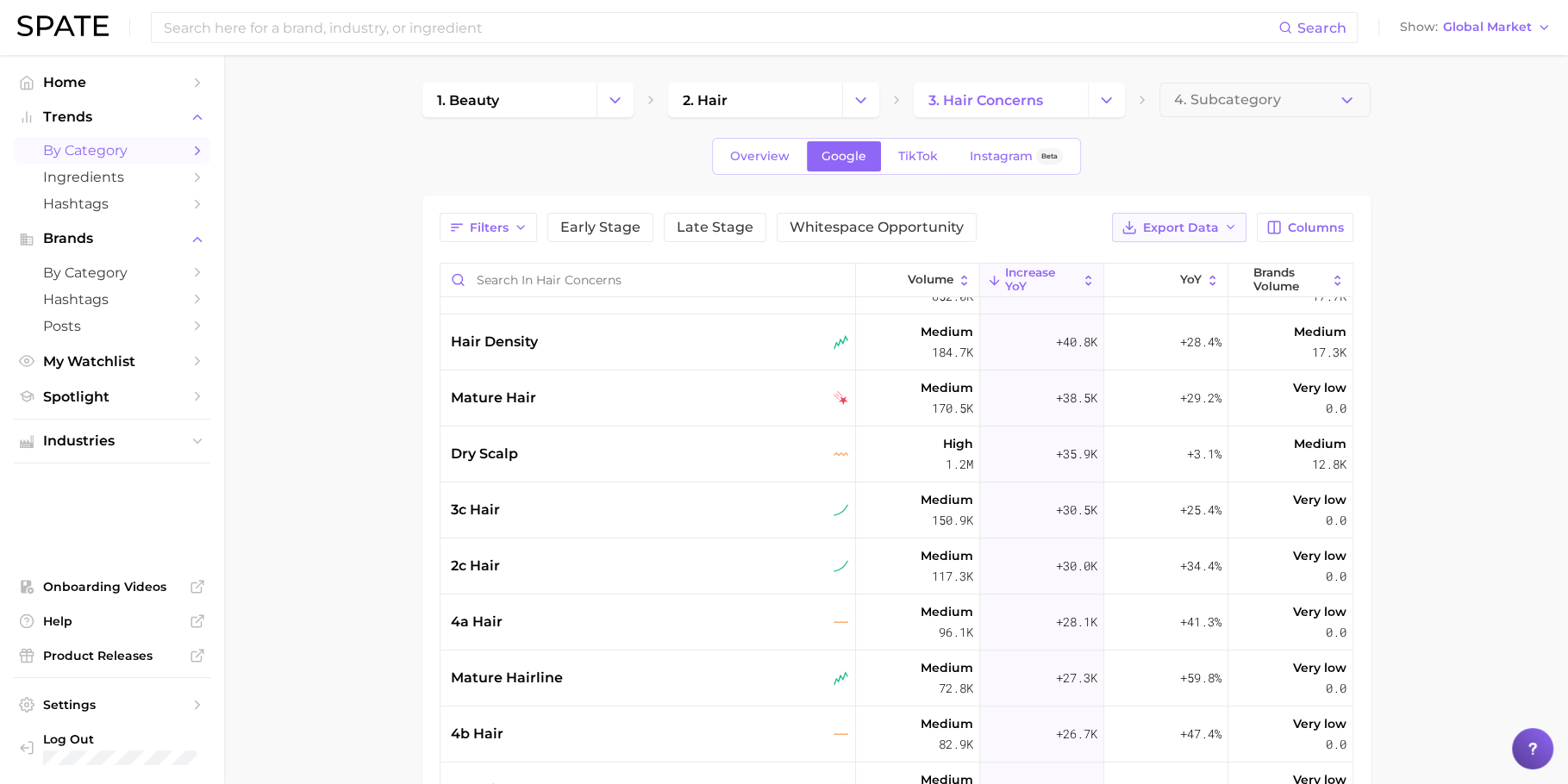
click at [1171, 223] on span "Export Data" at bounding box center [1181, 228] width 76 height 14
click at [1175, 256] on span "Card Data CSV" at bounding box center [1132, 259] width 90 height 14
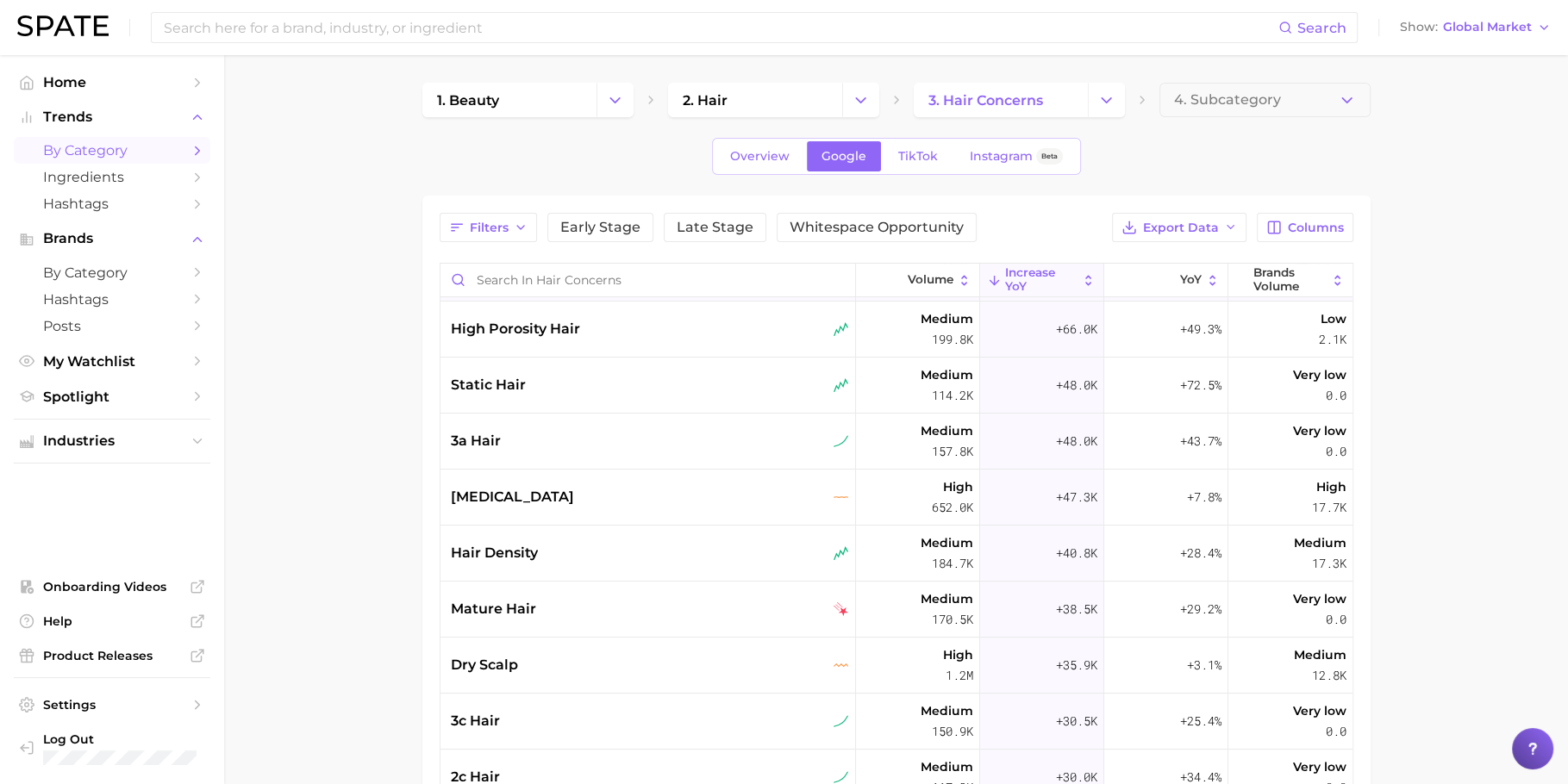
scroll to position [0, 0]
